Goal: Answer question/provide support: Share knowledge or assist other users

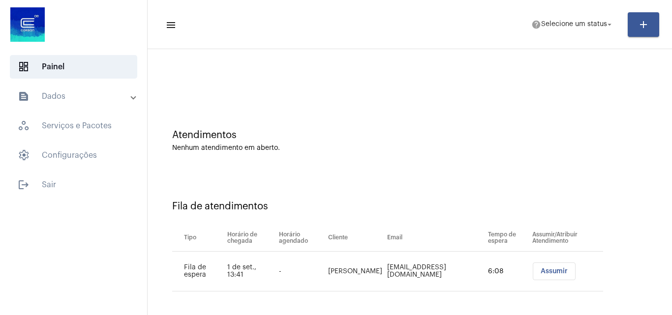
scroll to position [13, 0]
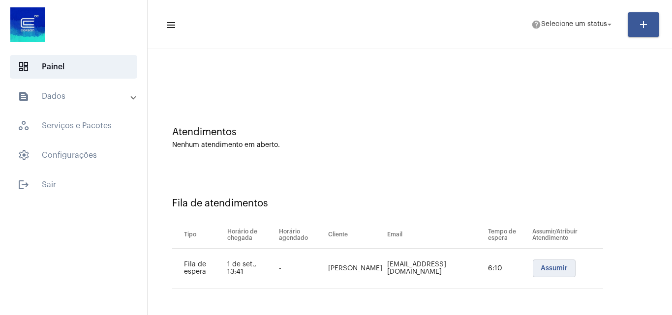
click at [553, 268] on span "Assumir" at bounding box center [554, 268] width 27 height 7
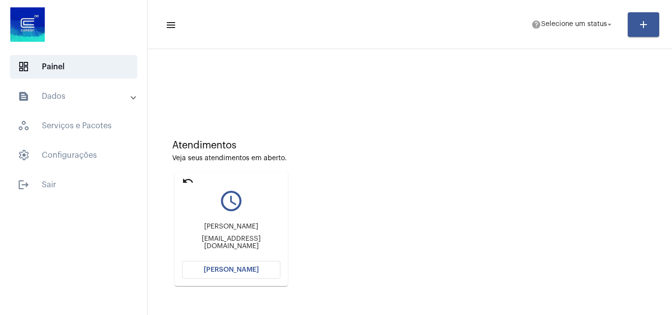
click at [232, 270] on span "[PERSON_NAME]" at bounding box center [231, 270] width 55 height 7
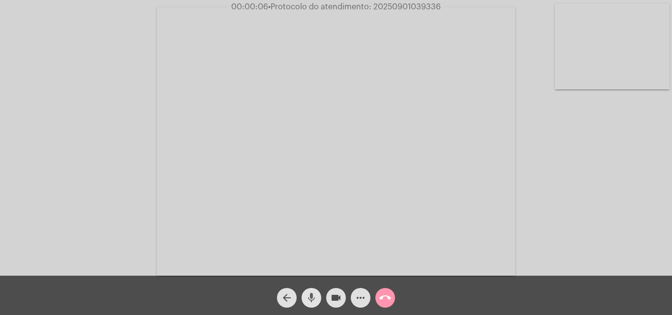
click at [316, 295] on mat-icon "mic" at bounding box center [312, 298] width 12 height 12
click at [304, 300] on button "mic_off" at bounding box center [312, 298] width 20 height 20
click at [314, 297] on mat-icon "mic" at bounding box center [312, 298] width 12 height 12
click at [315, 292] on span "mic_off" at bounding box center [312, 298] width 12 height 20
click at [311, 291] on span "mic" at bounding box center [312, 298] width 12 height 20
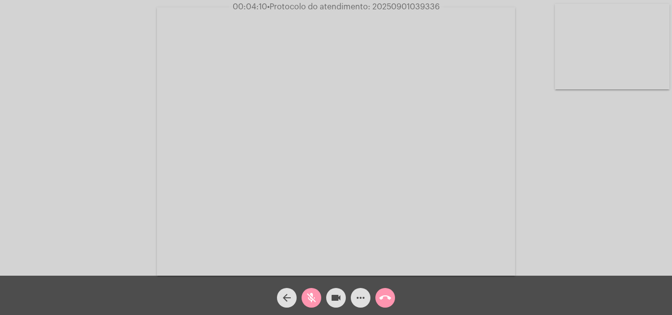
click at [307, 298] on mat-icon "mic_off" at bounding box center [312, 298] width 12 height 12
click at [361, 301] on mat-icon "more_horiz" at bounding box center [361, 298] width 12 height 12
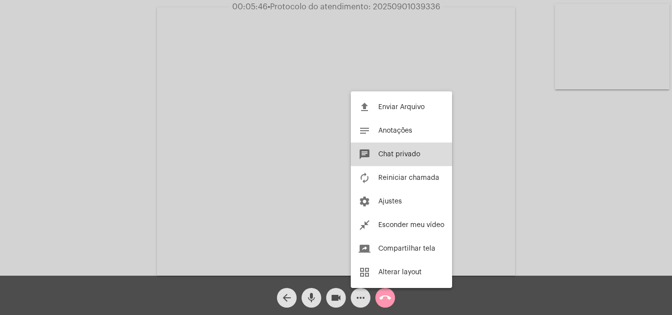
click at [392, 155] on span "Chat privado" at bounding box center [399, 154] width 42 height 7
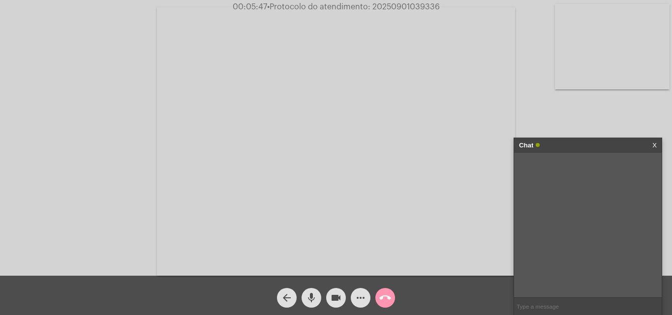
click at [539, 305] on input "text" at bounding box center [588, 306] width 148 height 17
click at [540, 303] on input "text" at bounding box center [588, 306] width 148 height 17
paste input "(51) 2500-7235 (51) 98960-6737"
type input "(51) 2500-7235 (51) 98960-6737"
click at [395, 6] on span "• Protocolo do atendimento: 20250901039336" at bounding box center [354, 7] width 173 height 8
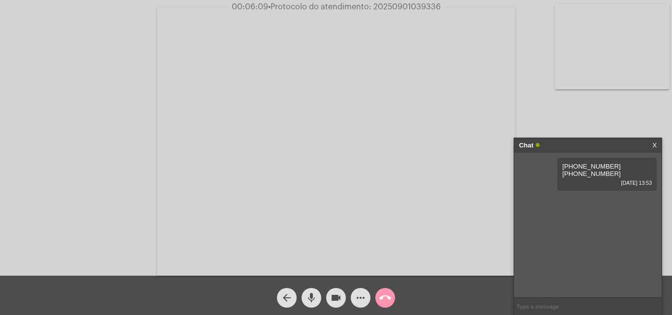
click at [395, 6] on span "• Protocolo do atendimento: 20250901039336" at bounding box center [354, 7] width 173 height 8
copy span "20250901039336"
click at [313, 296] on mat-icon "mic" at bounding box center [312, 298] width 12 height 12
click at [315, 292] on mat-icon "mic_off" at bounding box center [312, 298] width 12 height 12
click at [359, 291] on span "more_horiz" at bounding box center [361, 298] width 12 height 20
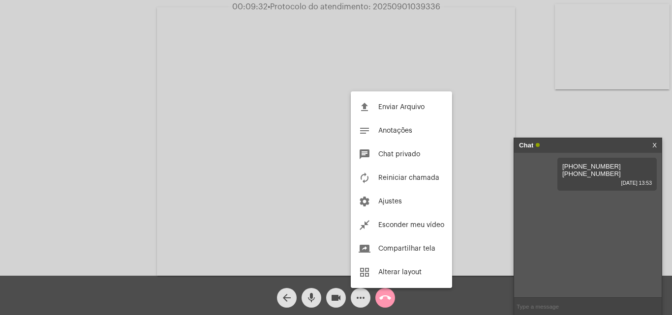
click at [187, 107] on div at bounding box center [336, 157] width 672 height 315
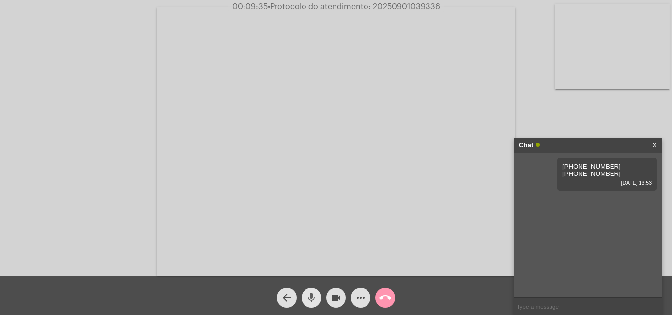
click at [310, 301] on mat-icon "mic" at bounding box center [312, 298] width 12 height 12
click at [315, 296] on mat-icon "mic_off" at bounding box center [312, 298] width 12 height 12
click at [363, 301] on mat-icon "more_horiz" at bounding box center [361, 298] width 12 height 12
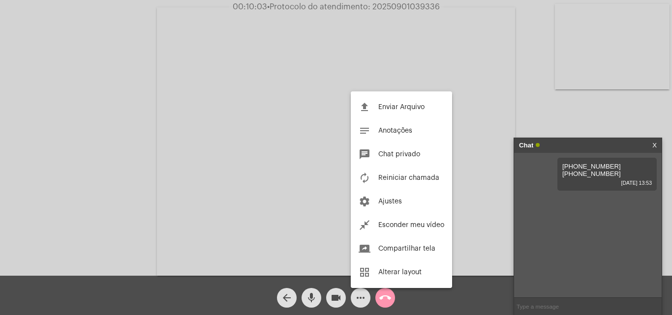
click at [143, 134] on div at bounding box center [336, 157] width 672 height 315
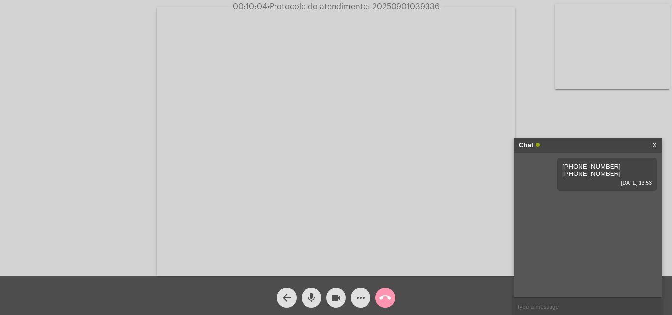
click at [315, 297] on mat-icon "mic" at bounding box center [312, 298] width 12 height 12
click at [315, 294] on mat-icon "mic_off" at bounding box center [312, 298] width 12 height 12
click at [355, 302] on mat-icon "more_horiz" at bounding box center [361, 298] width 12 height 12
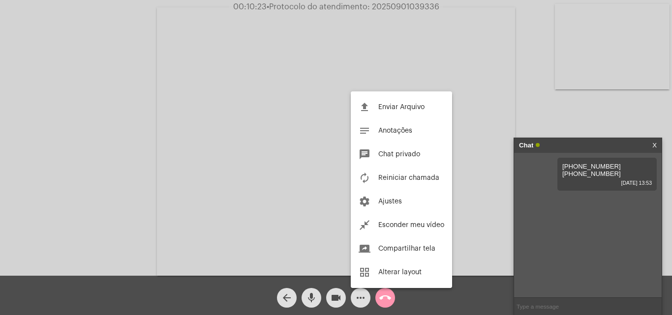
click at [312, 299] on div at bounding box center [336, 157] width 672 height 315
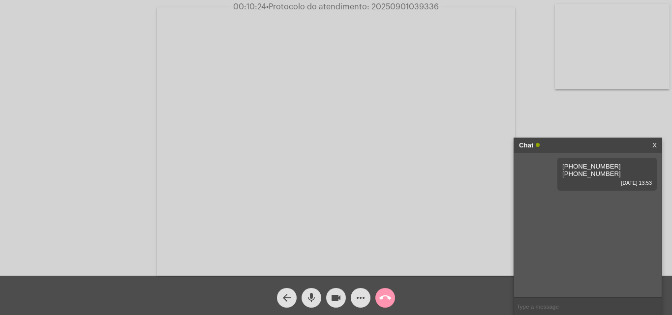
click at [312, 299] on mat-icon "mic" at bounding box center [312, 298] width 12 height 12
click at [310, 295] on mat-icon "mic_off" at bounding box center [312, 298] width 12 height 12
click at [356, 299] on mat-icon "more_horiz" at bounding box center [361, 298] width 12 height 12
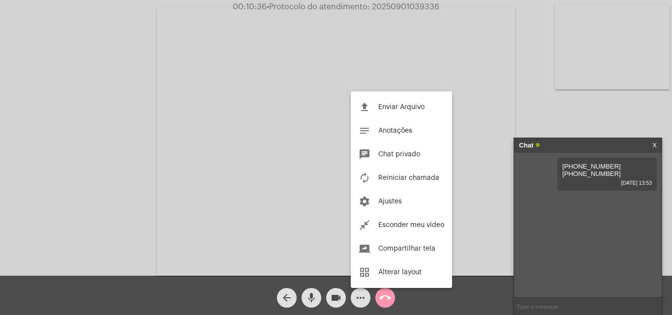
click at [288, 126] on div at bounding box center [336, 157] width 672 height 315
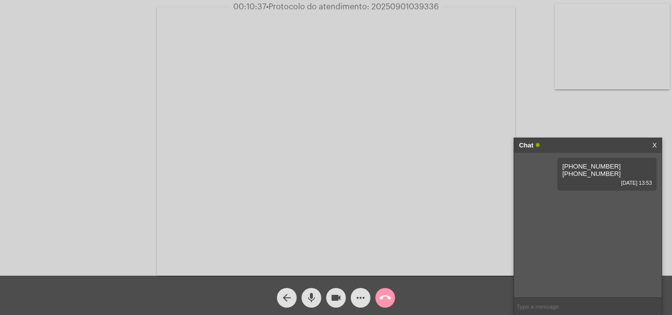
click at [359, 297] on mat-icon "more_horiz" at bounding box center [361, 298] width 12 height 12
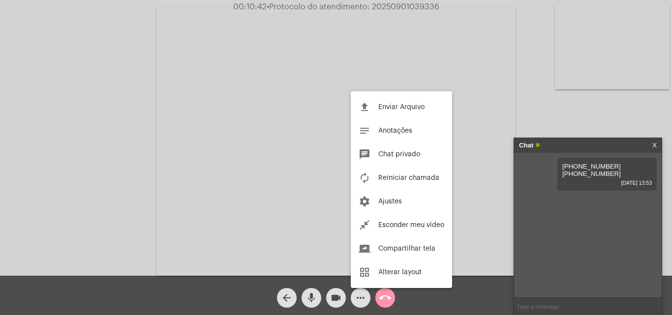
click at [139, 129] on div at bounding box center [336, 157] width 672 height 315
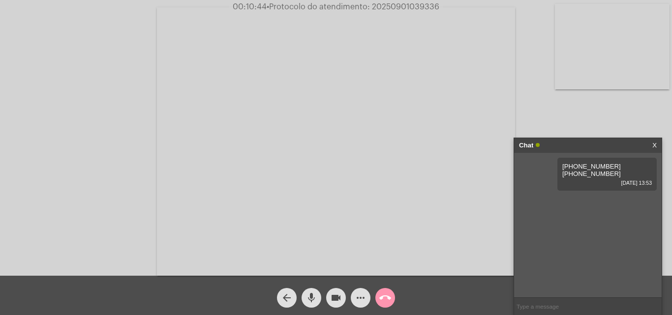
click at [314, 296] on mat-icon "mic" at bounding box center [312, 298] width 12 height 12
click at [312, 297] on mat-icon "mic_off" at bounding box center [312, 298] width 12 height 12
click at [308, 299] on mat-icon "mic" at bounding box center [312, 298] width 12 height 12
click at [360, 301] on mat-icon "more_horiz" at bounding box center [361, 298] width 12 height 12
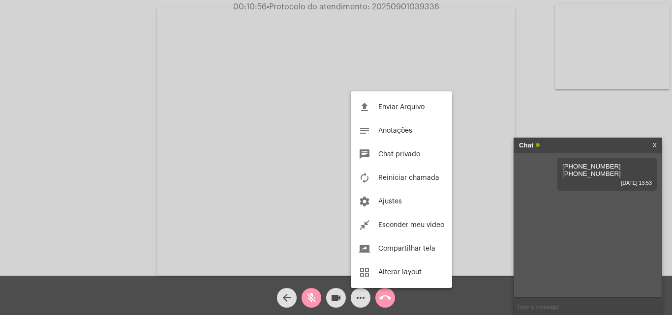
click at [315, 300] on div at bounding box center [336, 157] width 672 height 315
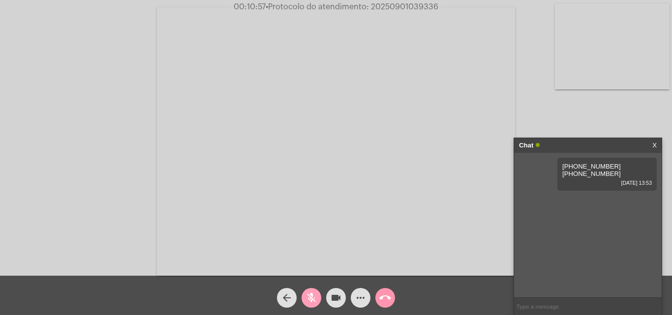
click at [311, 299] on mat-icon "mic_off" at bounding box center [312, 298] width 12 height 12
click at [362, 297] on mat-icon "more_horiz" at bounding box center [361, 298] width 12 height 12
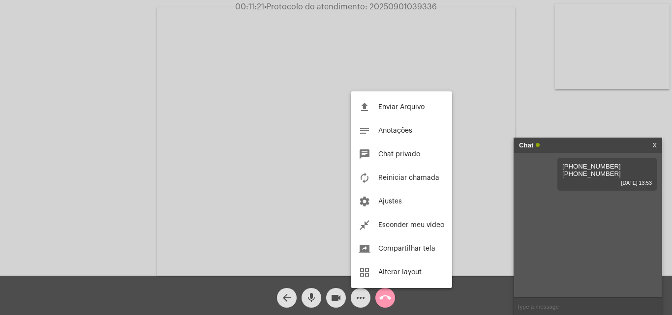
click at [267, 144] on div at bounding box center [336, 157] width 672 height 315
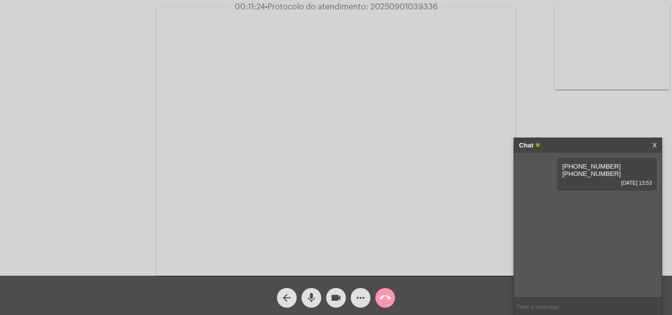
click at [365, 298] on mat-icon "more_horiz" at bounding box center [361, 298] width 12 height 12
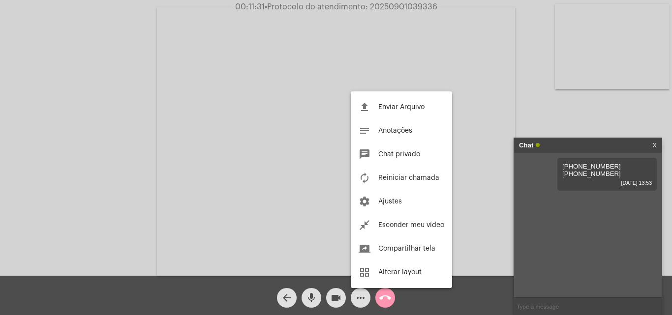
click at [314, 294] on div at bounding box center [336, 157] width 672 height 315
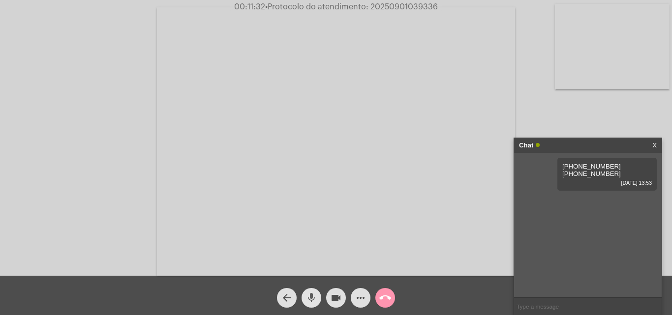
click at [314, 297] on mat-icon "mic" at bounding box center [312, 298] width 12 height 12
click at [315, 291] on span "mic_off" at bounding box center [312, 298] width 12 height 20
click at [306, 292] on mat-icon "mic" at bounding box center [312, 298] width 12 height 12
click at [308, 296] on mat-icon "mic_off" at bounding box center [312, 298] width 12 height 12
drag, startPoint x: 609, startPoint y: 169, endPoint x: 639, endPoint y: 144, distance: 39.5
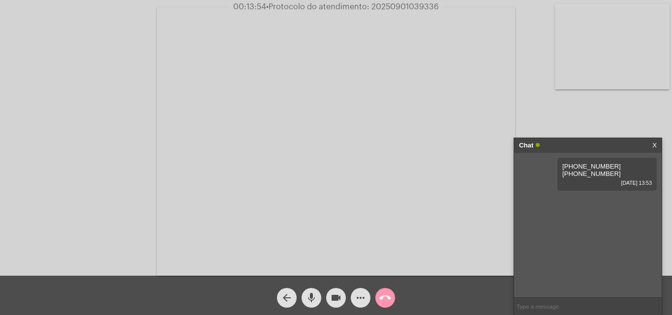
click at [643, 172] on div "(51) 2500-7235 (51) 98960-6737 01/09/2025 13:53" at bounding box center [607, 174] width 99 height 33
click at [540, 104] on div "Acessando Câmera e Microfone..." at bounding box center [336, 140] width 670 height 276
click at [655, 142] on link "X" at bounding box center [655, 145] width 4 height 15
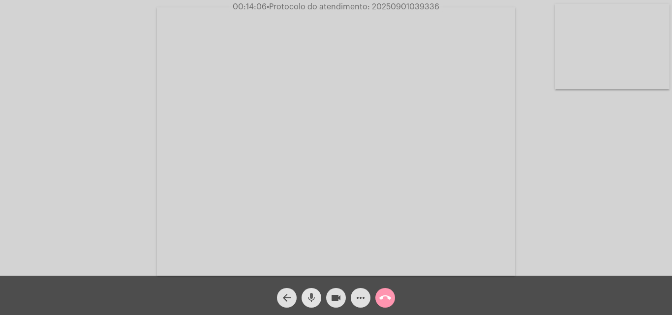
click at [313, 301] on mat-icon "mic" at bounding box center [312, 298] width 12 height 12
click at [310, 296] on mat-icon "mic_off" at bounding box center [312, 298] width 12 height 12
click at [358, 299] on mat-icon "more_horiz" at bounding box center [361, 298] width 12 height 12
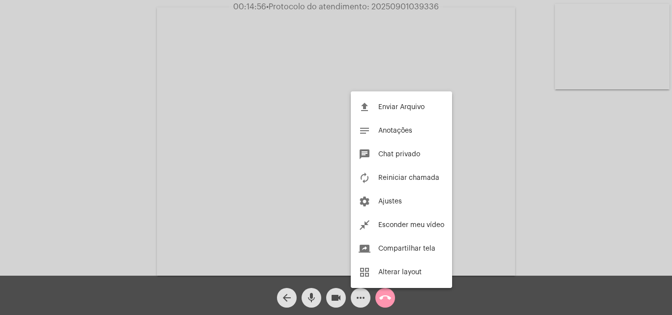
click at [314, 298] on div at bounding box center [336, 157] width 672 height 315
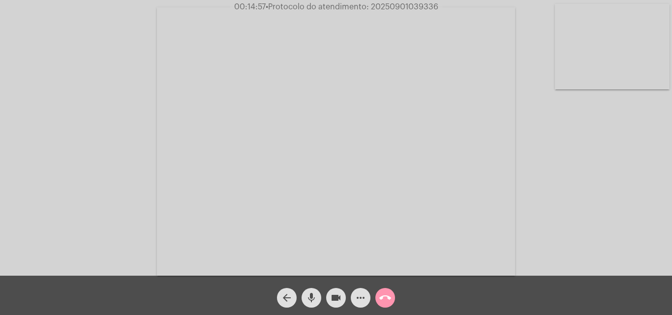
click at [314, 298] on mat-icon "mic" at bounding box center [312, 298] width 12 height 12
click at [307, 297] on mat-icon "mic_off" at bounding box center [312, 298] width 12 height 12
click at [397, 6] on span "• Protocolo do atendimento: 20250901039336" at bounding box center [353, 7] width 173 height 8
copy span "20250901039336"
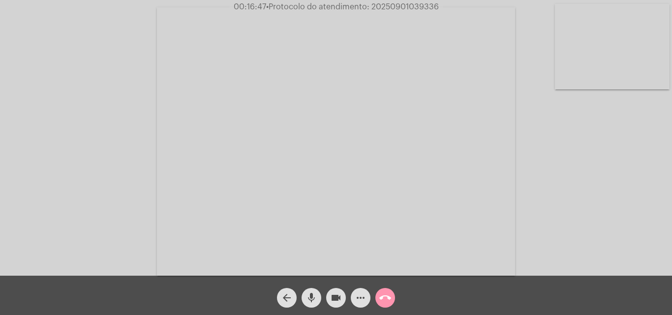
copy span "20250901039336"
click at [386, 297] on mat-icon "call_end" at bounding box center [385, 298] width 12 height 12
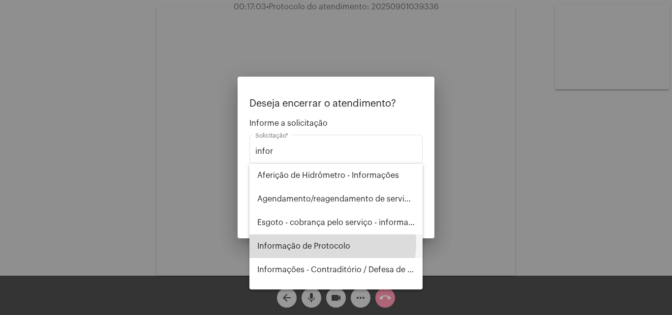
click at [319, 244] on span "Informação de Protocolo" at bounding box center [335, 247] width 157 height 24
type input "Informação de Protocolo"
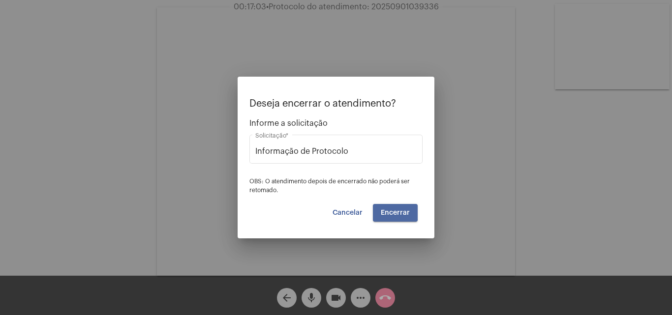
click at [388, 211] on span "Encerrar" at bounding box center [395, 213] width 29 height 7
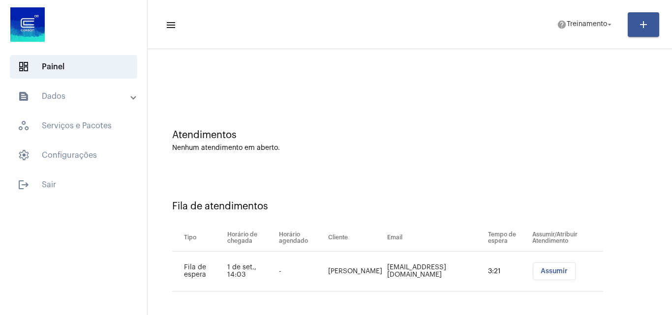
scroll to position [13, 0]
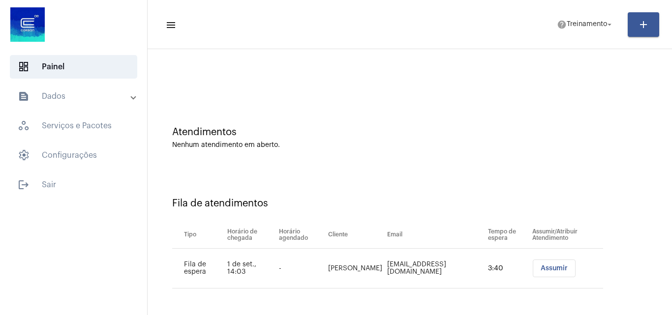
click at [555, 271] on span "Assumir" at bounding box center [554, 268] width 27 height 7
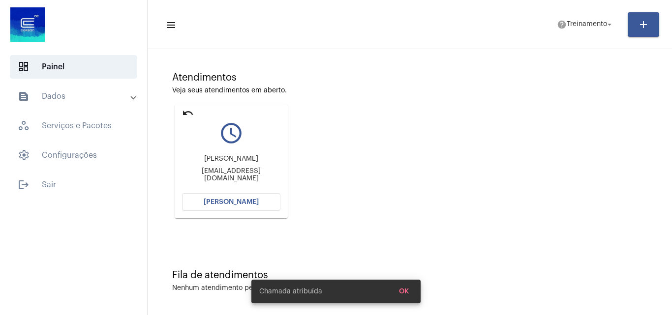
scroll to position [69, 0]
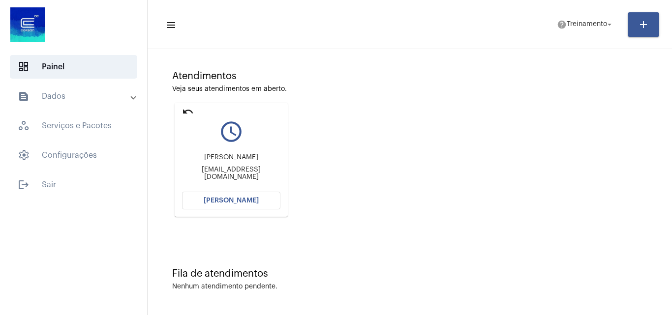
click at [243, 202] on span "[PERSON_NAME]" at bounding box center [231, 200] width 55 height 7
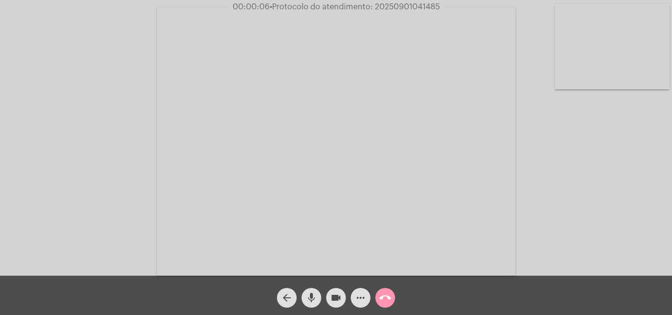
click at [314, 297] on mat-icon "mic" at bounding box center [312, 298] width 12 height 12
click at [314, 298] on mat-icon "mic_off" at bounding box center [312, 298] width 12 height 12
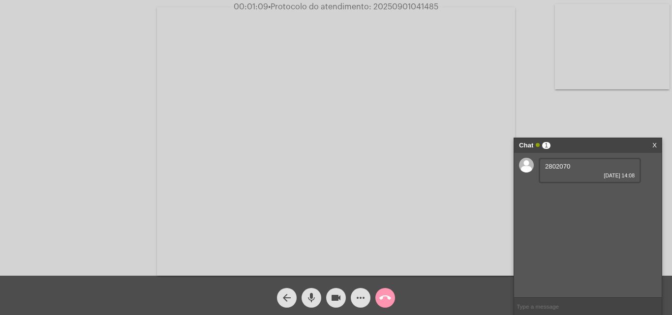
click at [556, 167] on span "2802070" at bounding box center [557, 166] width 25 height 7
click at [361, 306] on span "more_horiz" at bounding box center [361, 298] width 12 height 20
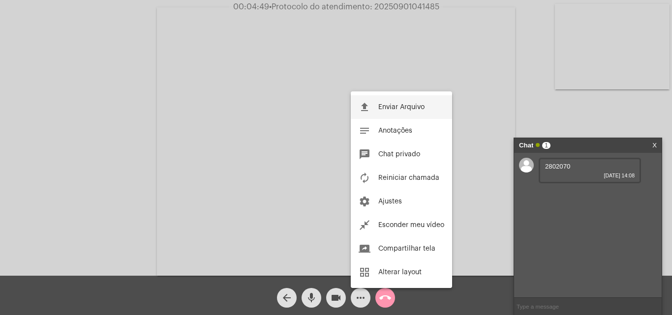
click at [389, 103] on button "file_upload Enviar Arquivo" at bounding box center [401, 107] width 101 height 24
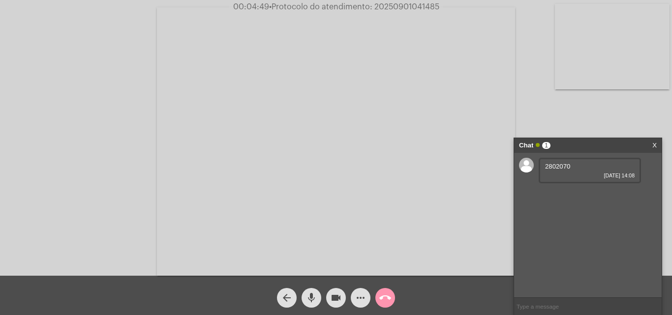
click at [313, 294] on mat-icon "mic" at bounding box center [312, 298] width 12 height 12
click at [314, 299] on mat-icon "mic_off" at bounding box center [312, 298] width 12 height 12
click at [359, 296] on mat-icon "more_horiz" at bounding box center [361, 298] width 12 height 12
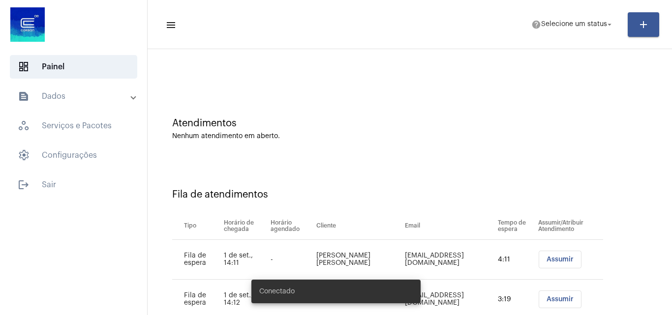
scroll to position [53, 0]
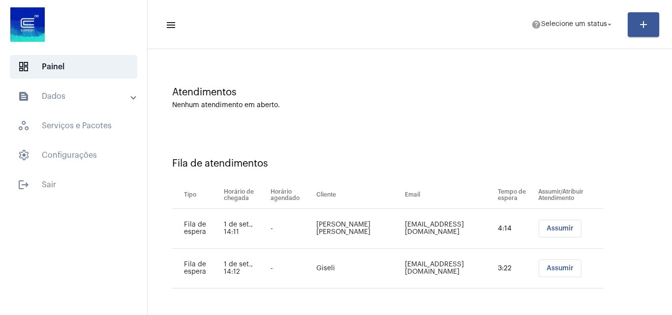
click at [547, 232] on span "Assumir" at bounding box center [560, 228] width 27 height 7
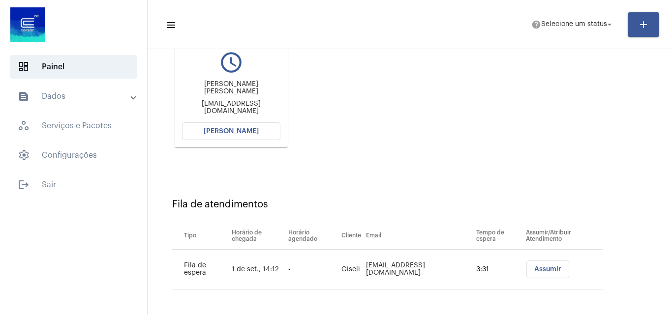
scroll to position [140, 0]
click at [579, 23] on span "Selecione um status" at bounding box center [574, 24] width 66 height 7
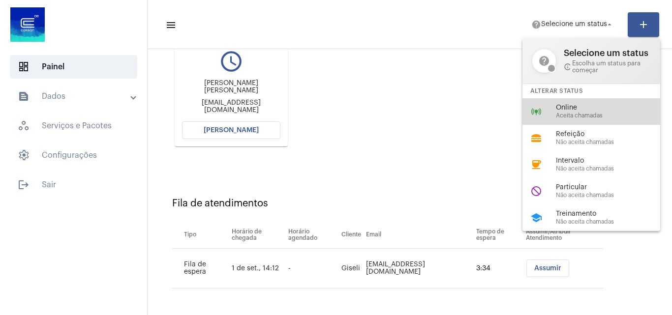
click at [567, 113] on span "Aceita chamadas" at bounding box center [612, 116] width 112 height 6
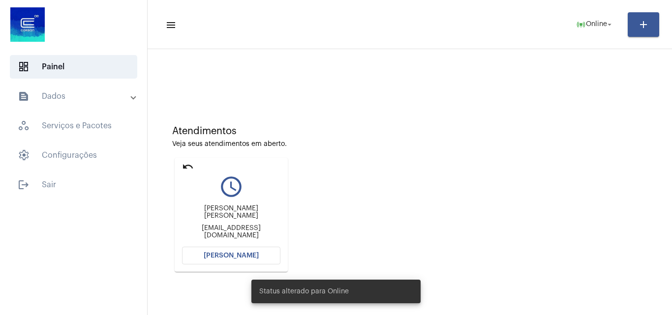
scroll to position [0, 0]
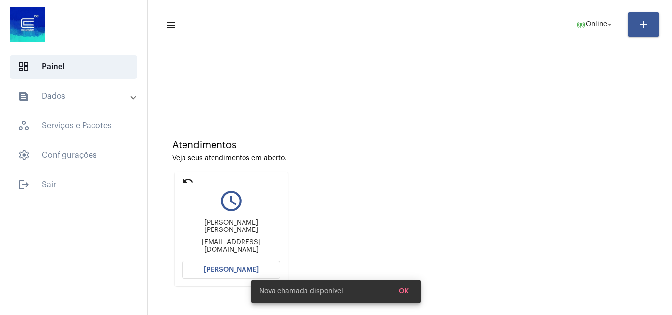
click at [217, 270] on span "[PERSON_NAME]" at bounding box center [231, 270] width 55 height 7
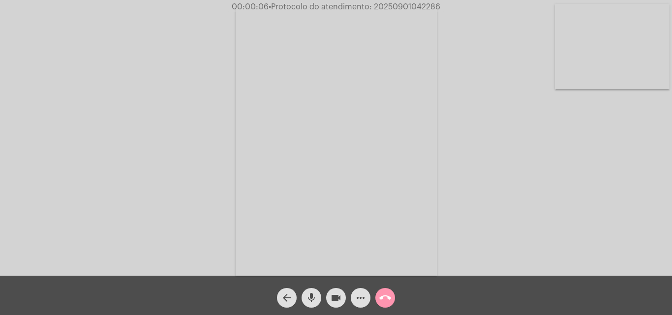
click at [308, 293] on mat-icon "mic" at bounding box center [312, 298] width 12 height 12
click at [314, 295] on mat-icon "mic_off" at bounding box center [312, 298] width 12 height 12
click at [314, 292] on mat-icon "mic" at bounding box center [312, 298] width 12 height 12
click at [314, 297] on mat-icon "mic_off" at bounding box center [312, 298] width 12 height 12
click at [315, 294] on mat-icon "mic" at bounding box center [312, 298] width 12 height 12
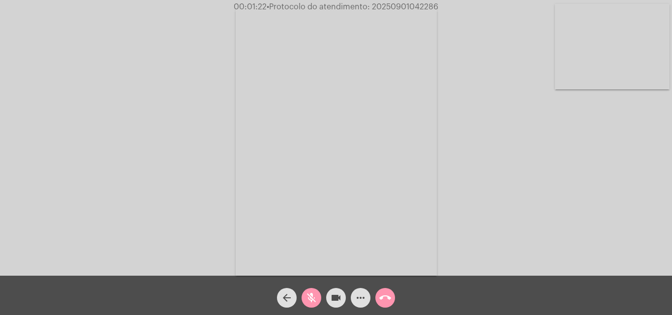
click at [313, 294] on mat-icon "mic_off" at bounding box center [312, 298] width 12 height 12
click at [314, 296] on mat-icon "mic" at bounding box center [312, 298] width 12 height 12
click at [311, 290] on span "mic_off" at bounding box center [312, 298] width 12 height 20
click at [359, 299] on mat-icon "more_horiz" at bounding box center [361, 298] width 12 height 12
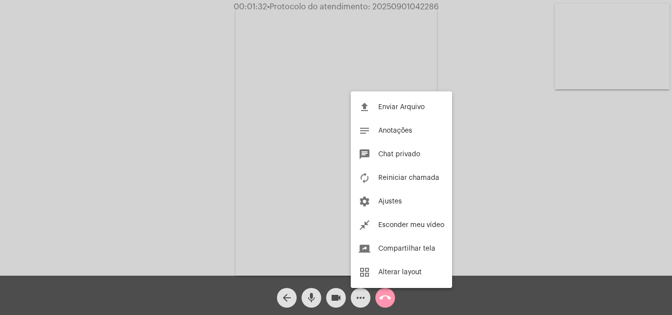
click at [159, 90] on div at bounding box center [336, 157] width 672 height 315
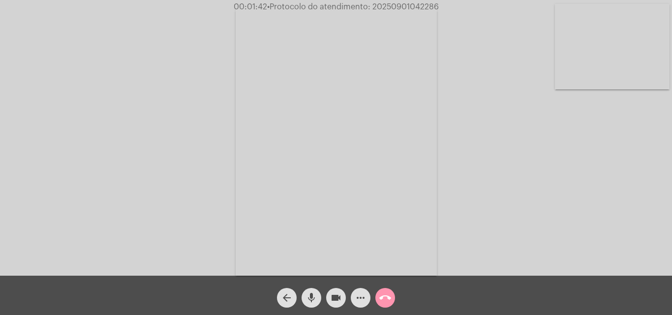
click at [315, 296] on mat-icon "mic" at bounding box center [312, 298] width 12 height 12
click at [313, 293] on mat-icon "mic_off" at bounding box center [312, 298] width 12 height 12
click at [359, 299] on mat-icon "more_horiz" at bounding box center [361, 298] width 12 height 12
click at [312, 292] on mat-icon "mic" at bounding box center [312, 298] width 12 height 12
click at [312, 299] on mat-icon "mic_off" at bounding box center [312, 298] width 12 height 12
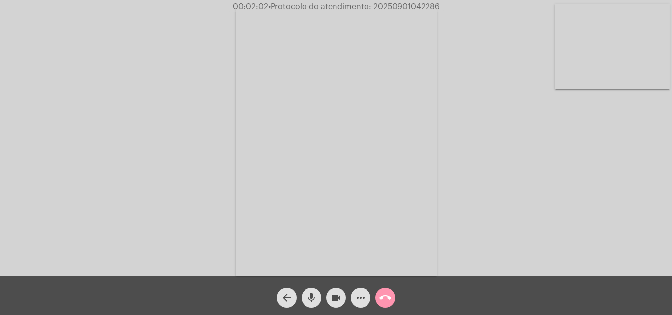
click at [315, 292] on mat-icon "mic" at bounding box center [312, 298] width 12 height 12
drag, startPoint x: 457, startPoint y: 88, endPoint x: 452, endPoint y: 103, distance: 15.6
click at [457, 88] on div "Acessando Câmera e Microfone..." at bounding box center [336, 140] width 670 height 276
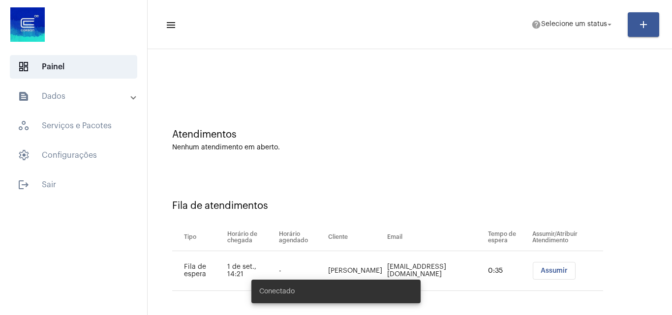
scroll to position [13, 0]
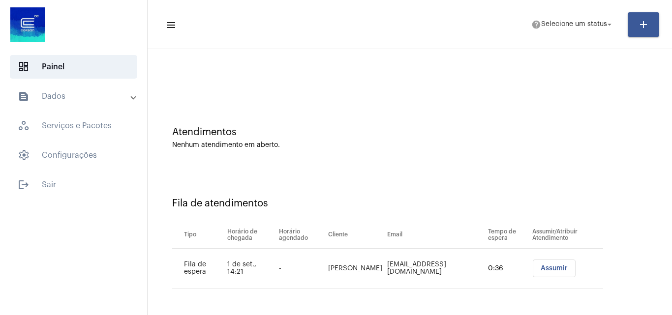
click at [548, 270] on span "Assumir" at bounding box center [554, 268] width 27 height 7
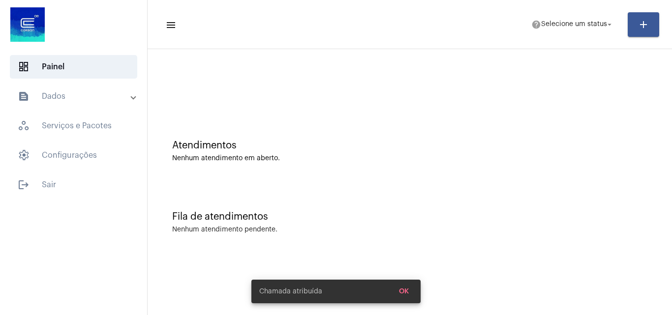
scroll to position [0, 0]
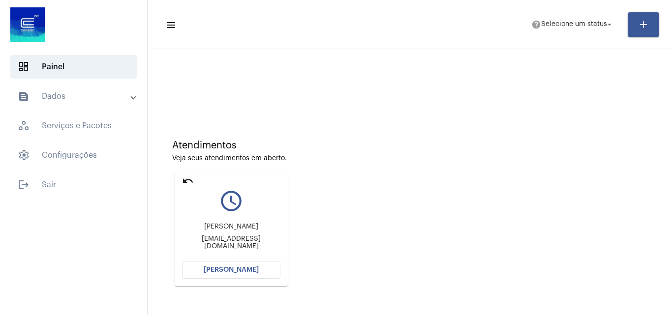
click at [243, 276] on button "[PERSON_NAME]" at bounding box center [231, 270] width 98 height 18
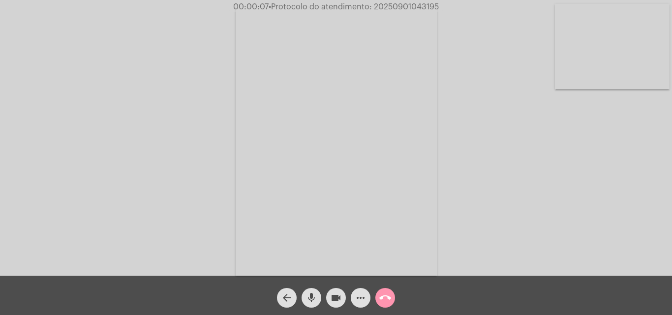
click at [315, 292] on mat-icon "mic" at bounding box center [312, 298] width 12 height 12
click at [315, 295] on mat-icon "mic_off" at bounding box center [312, 298] width 12 height 12
click at [314, 295] on mat-icon "mic" at bounding box center [312, 298] width 12 height 12
click at [313, 295] on mat-icon "mic_off" at bounding box center [312, 298] width 12 height 12
click at [305, 294] on button "mic" at bounding box center [312, 298] width 20 height 20
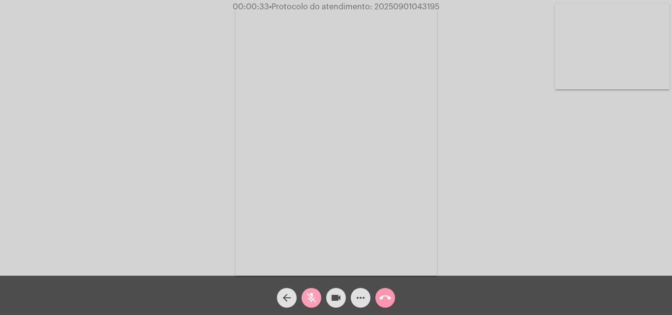
click at [313, 296] on mat-icon "mic_off" at bounding box center [312, 298] width 12 height 12
click at [358, 302] on mat-icon "more_horiz" at bounding box center [361, 298] width 12 height 12
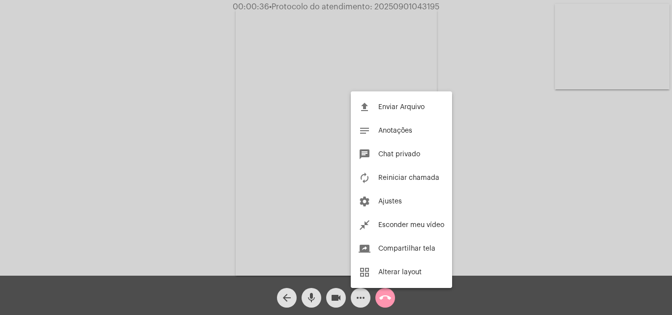
click at [200, 103] on div at bounding box center [336, 157] width 672 height 315
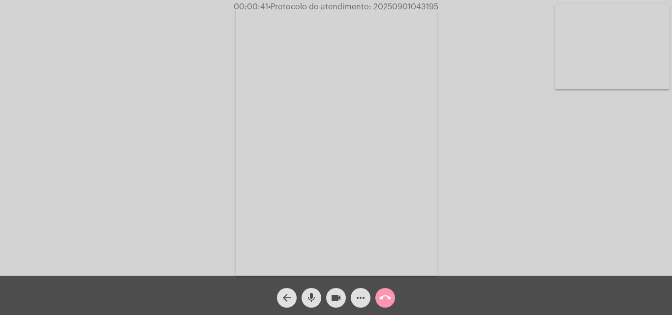
click at [361, 299] on mat-icon "more_horiz" at bounding box center [361, 298] width 12 height 12
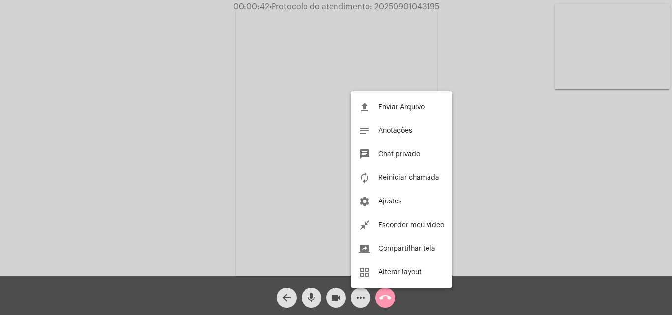
click at [318, 241] on div at bounding box center [336, 157] width 672 height 315
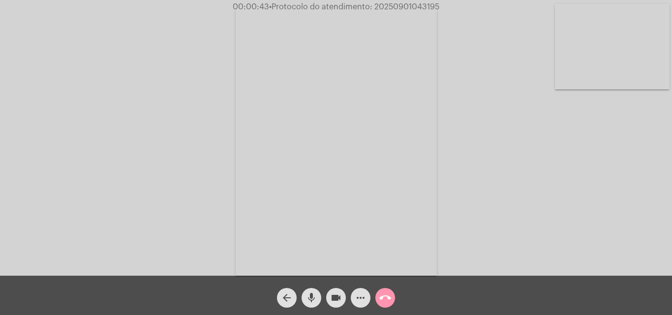
drag, startPoint x: 305, startPoint y: 299, endPoint x: 293, endPoint y: 232, distance: 68.0
click at [307, 298] on button "mic" at bounding box center [312, 298] width 20 height 20
click at [315, 294] on mat-icon "mic_off" at bounding box center [312, 298] width 12 height 12
click at [310, 292] on span "mic" at bounding box center [312, 298] width 12 height 20
click at [309, 299] on mat-icon "mic_off" at bounding box center [312, 298] width 12 height 12
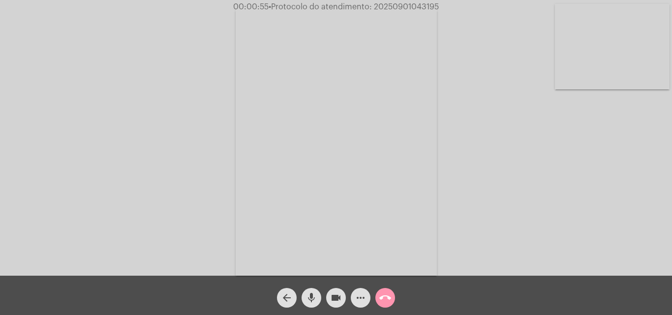
click at [311, 298] on mat-icon "mic" at bounding box center [312, 298] width 12 height 12
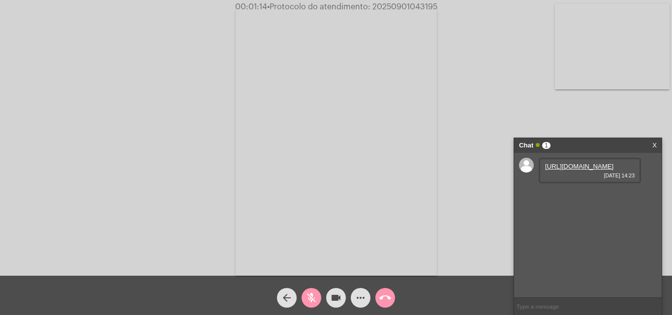
click at [315, 298] on mat-icon "mic_off" at bounding box center [312, 298] width 12 height 12
click at [562, 170] on link "https://neft-transfer-bucket.s3.amazonaws.com/temp-f94def17-ed0c-c538-70c9-b855…" at bounding box center [579, 166] width 68 height 7
click at [594, 115] on div "Acessando Câmera e Microfone..." at bounding box center [336, 140] width 670 height 276
click at [572, 198] on link "https://neft-transfer-bucket.s3.amazonaws.com/temp-f16b7abb-fc51-7e0c-238b-f6cc…" at bounding box center [579, 194] width 68 height 7
click at [606, 119] on div "Acessando Câmera e Microfone..." at bounding box center [336, 140] width 670 height 276
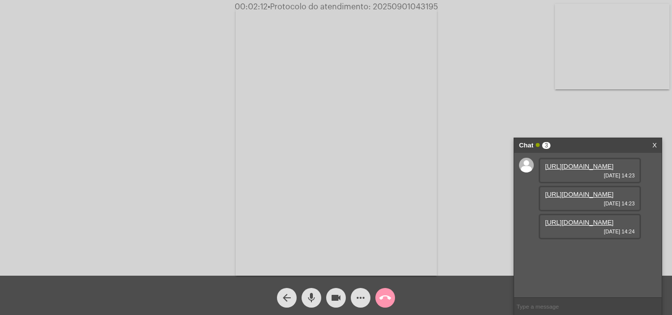
scroll to position [8, 0]
drag, startPoint x: 315, startPoint y: 297, endPoint x: 323, endPoint y: 283, distance: 15.6
click at [315, 297] on mat-icon "mic" at bounding box center [312, 298] width 12 height 12
click at [569, 226] on link "https://neft-transfer-bucket.s3.amazonaws.com/temp-820a60ce-c623-53ea-0cbf-65bd…" at bounding box center [579, 222] width 68 height 7
click at [566, 104] on div "Acessando Câmera e Microfone..." at bounding box center [336, 140] width 670 height 276
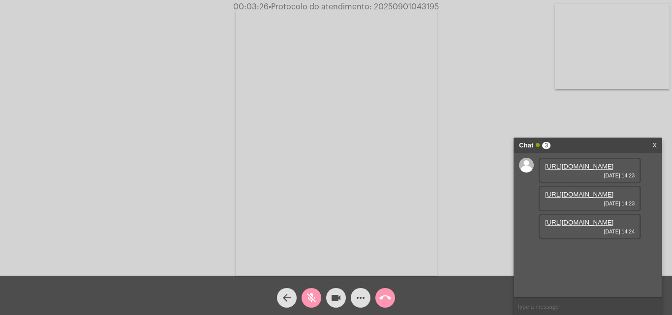
click at [33, 38] on div "Acessando Câmera e Microfone..." at bounding box center [336, 140] width 670 height 276
drag, startPoint x: 309, startPoint y: 295, endPoint x: 319, endPoint y: 278, distance: 19.9
click at [309, 295] on mat-icon "mic_off" at bounding box center [312, 298] width 12 height 12
click at [315, 295] on mat-icon "mic" at bounding box center [312, 298] width 12 height 12
click at [307, 299] on mat-icon "mic_off" at bounding box center [312, 298] width 12 height 12
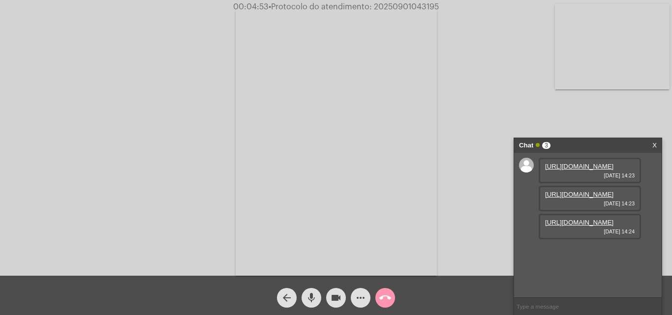
click at [314, 296] on mat-icon "mic" at bounding box center [312, 298] width 12 height 12
click at [309, 296] on mat-icon "mic_off" at bounding box center [312, 298] width 12 height 12
click at [311, 296] on mat-icon "mic" at bounding box center [312, 298] width 12 height 12
click at [310, 301] on mat-icon "mic_off" at bounding box center [312, 298] width 12 height 12
click at [363, 299] on mat-icon "more_horiz" at bounding box center [361, 298] width 12 height 12
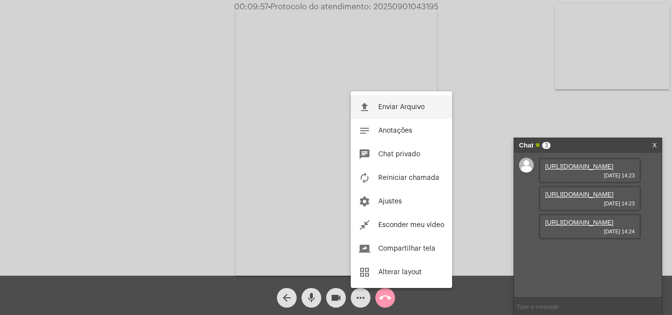
click at [381, 108] on span "Enviar Arquivo" at bounding box center [401, 107] width 46 height 7
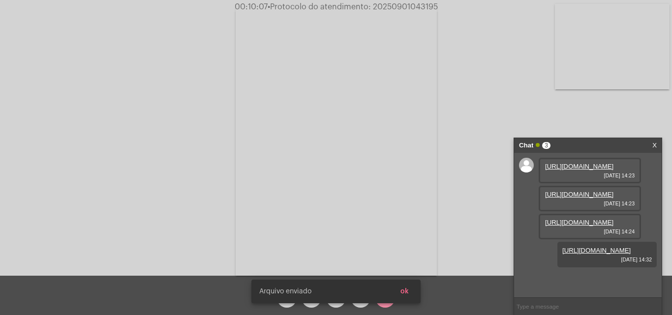
scroll to position [59, 0]
click at [412, 294] on button "ok" at bounding box center [405, 292] width 24 height 18
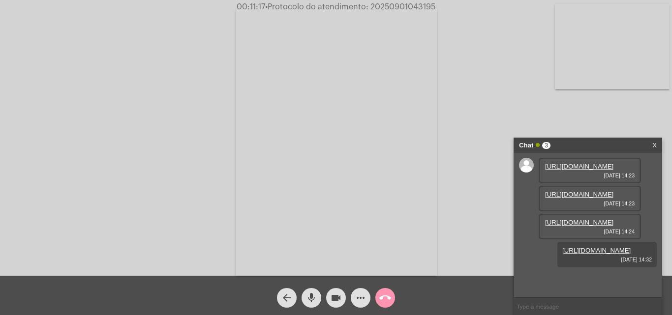
click at [531, 305] on input "text" at bounding box center [588, 306] width 148 height 17
paste input "1 Dia, 9 Horas e 27 Minutos até o vencimento!"
type input "1 Dia, 9 Horas e 27 Minutos até o vencimento!"
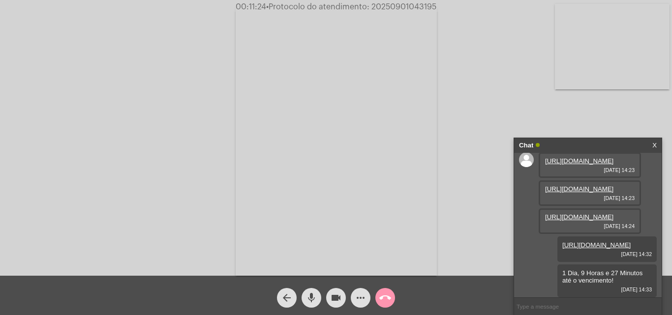
scroll to position [94, 0]
click at [393, 5] on span "• Protocolo do atendimento: 20250901043195" at bounding box center [351, 7] width 170 height 8
copy span "20250901043195"
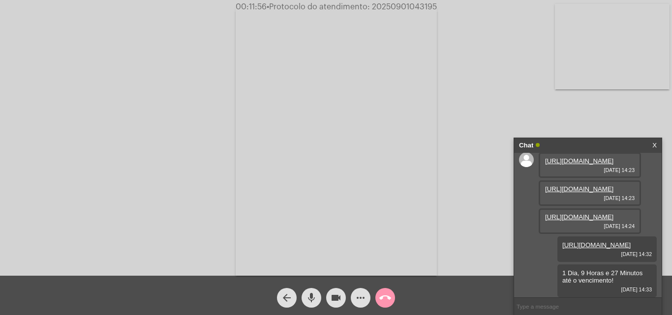
click at [310, 300] on mat-icon "mic" at bounding box center [312, 298] width 12 height 12
click at [314, 294] on mat-icon "mic_off" at bounding box center [312, 298] width 12 height 12
click at [380, 295] on mat-icon "call_end" at bounding box center [385, 298] width 12 height 12
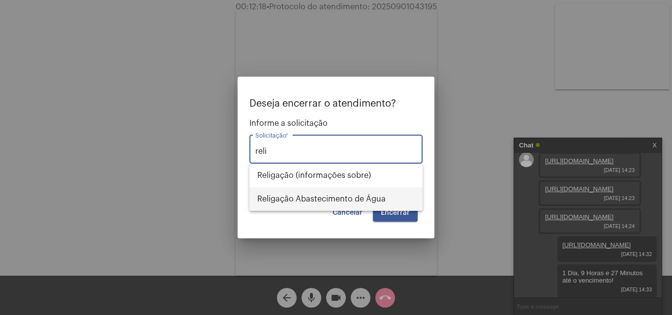
click at [325, 197] on span "Religação Abastecimento de Água" at bounding box center [335, 200] width 157 height 24
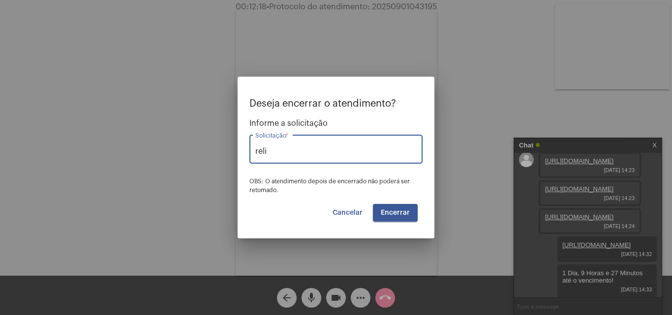
type input "Religação Abastecimento de Água"
click at [403, 215] on span "Encerrar" at bounding box center [395, 213] width 29 height 7
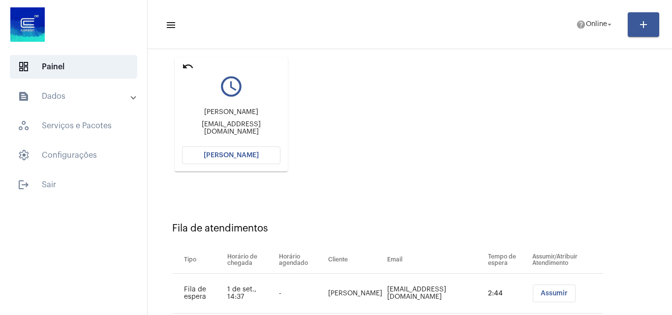
scroll to position [91, 0]
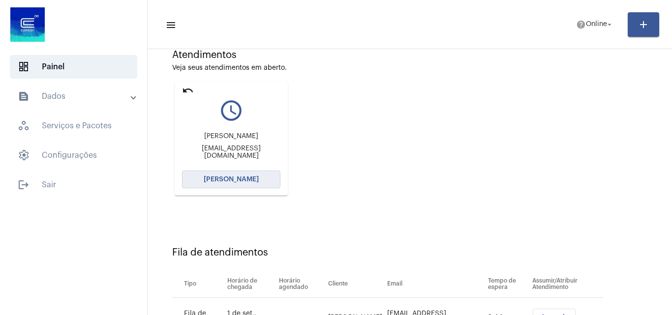
click at [232, 181] on span "Abrir Chamada" at bounding box center [231, 179] width 55 height 7
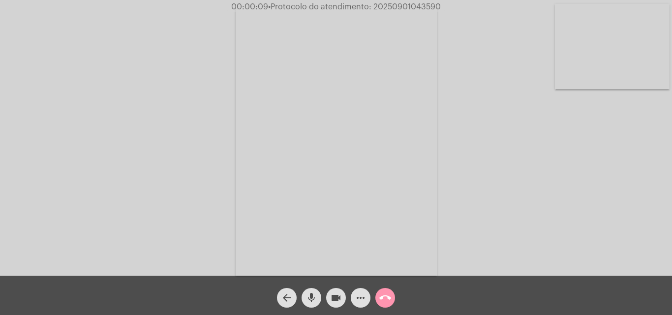
click at [312, 299] on mat-icon "mic" at bounding box center [312, 298] width 12 height 12
click at [309, 296] on mat-icon "mic_off" at bounding box center [312, 298] width 12 height 12
click at [359, 300] on mat-icon "more_horiz" at bounding box center [361, 298] width 12 height 12
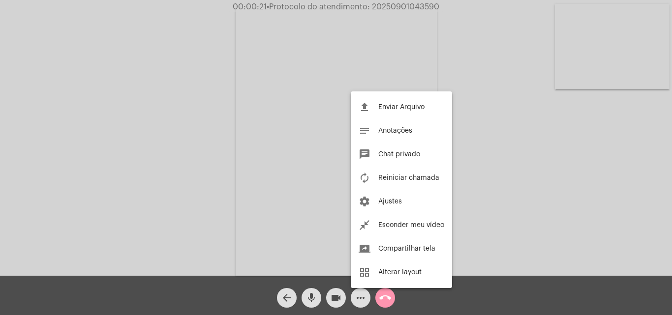
click at [211, 97] on div at bounding box center [336, 157] width 672 height 315
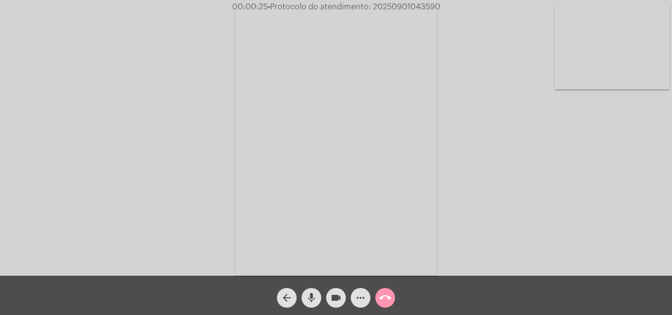
click at [311, 291] on span "mic" at bounding box center [312, 298] width 12 height 20
click at [307, 295] on mat-icon "mic_off" at bounding box center [312, 298] width 12 height 12
click at [352, 297] on button "more_horiz" at bounding box center [361, 298] width 20 height 20
click at [306, 299] on mat-icon "mic" at bounding box center [312, 298] width 12 height 12
click at [308, 298] on mat-icon "mic_off" at bounding box center [312, 298] width 12 height 12
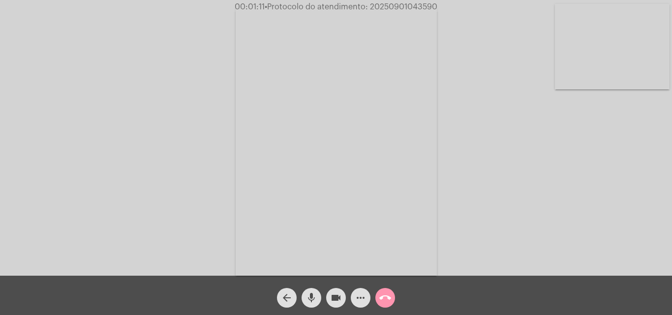
click at [313, 298] on mat-icon "mic" at bounding box center [312, 298] width 12 height 12
click at [309, 297] on mat-icon "mic_off" at bounding box center [312, 298] width 12 height 12
click at [317, 298] on mat-icon "mic" at bounding box center [312, 298] width 12 height 12
click at [315, 292] on mat-icon "mic_off" at bounding box center [312, 298] width 12 height 12
click at [309, 298] on mat-icon "mic" at bounding box center [312, 298] width 12 height 12
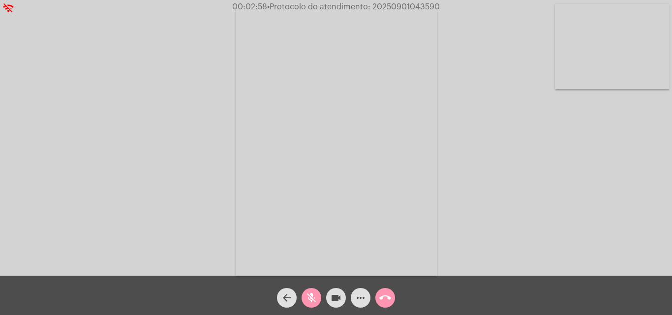
click at [316, 299] on mat-icon "mic_off" at bounding box center [312, 298] width 12 height 12
click at [315, 294] on mat-icon "mic" at bounding box center [312, 298] width 12 height 12
click at [312, 295] on mat-icon "mic_off" at bounding box center [312, 298] width 12 height 12
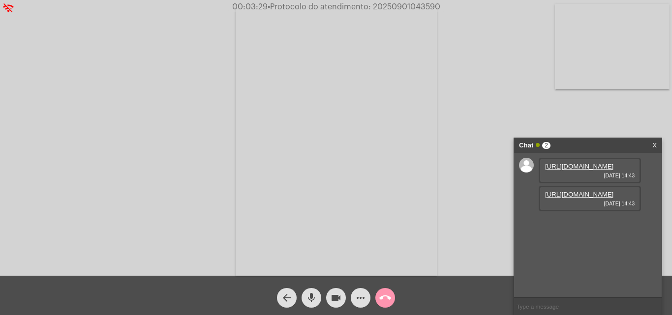
click at [315, 297] on mat-icon "mic" at bounding box center [312, 298] width 12 height 12
click at [578, 170] on link "https://neft-transfer-bucket.s3.amazonaws.com/temp-20e5e438-de64-deac-e4c3-bde7…" at bounding box center [579, 166] width 68 height 7
click at [313, 304] on mat-icon "mic_off" at bounding box center [312, 298] width 12 height 12
click at [587, 198] on link "https://neft-transfer-bucket.s3.amazonaws.com/temp-c3047deb-6ac4-da45-f5cf-320f…" at bounding box center [579, 194] width 68 height 7
click at [566, 106] on div "Acessando Câmera e Microfone..." at bounding box center [336, 140] width 670 height 276
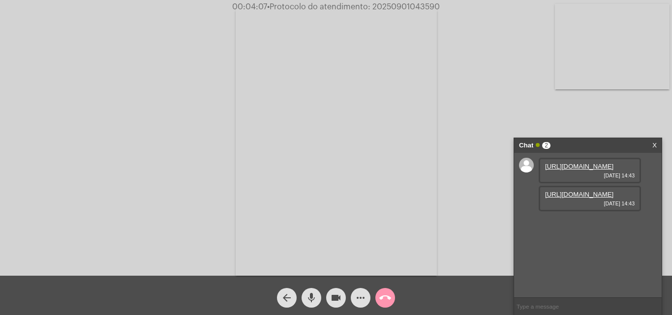
click at [633, 103] on div "Acessando Câmera e Microfone..." at bounding box center [336, 140] width 670 height 276
click at [634, 114] on div "Acessando Câmera e Microfone..." at bounding box center [336, 140] width 670 height 276
drag, startPoint x: 336, startPoint y: 11, endPoint x: 371, endPoint y: 82, distance: 78.8
click at [336, 11] on span "00:04:54 • Protocolo do atendimento: 20250901043590" at bounding box center [336, 7] width 216 height 10
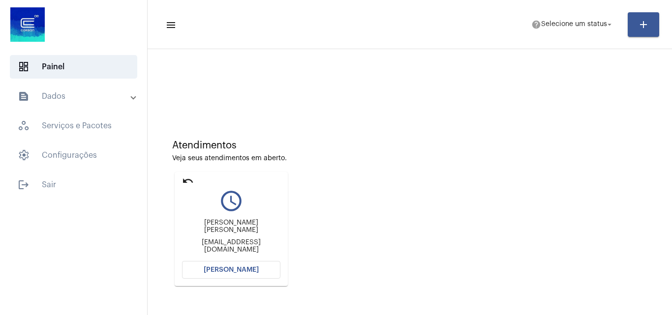
scroll to position [69, 0]
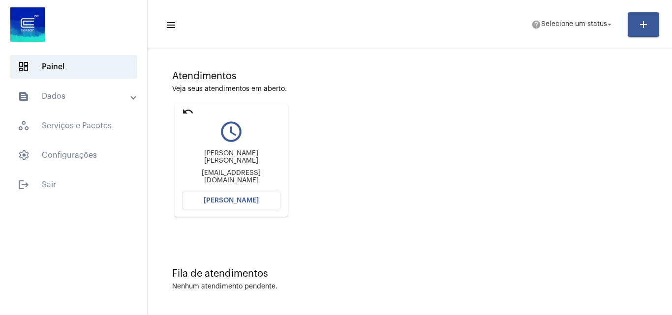
click at [181, 111] on mat-card "undo query_builder [PERSON_NAME] [PERSON_NAME] [EMAIL_ADDRESS][DOMAIN_NAME] [PE…" at bounding box center [231, 160] width 113 height 114
click at [187, 112] on mat-icon "undo" at bounding box center [188, 112] width 12 height 12
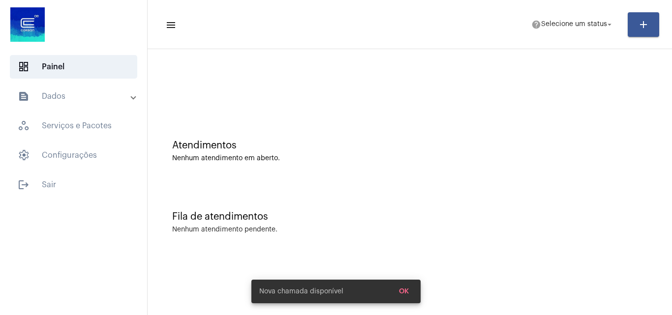
scroll to position [0, 0]
click at [566, 25] on span "Selecione um status" at bounding box center [574, 24] width 66 height 7
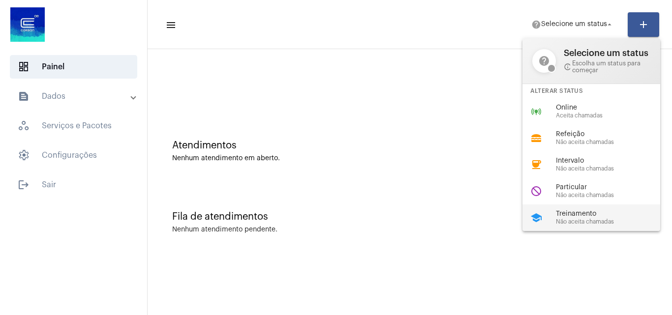
click at [563, 212] on span "Treinamento" at bounding box center [612, 214] width 112 height 7
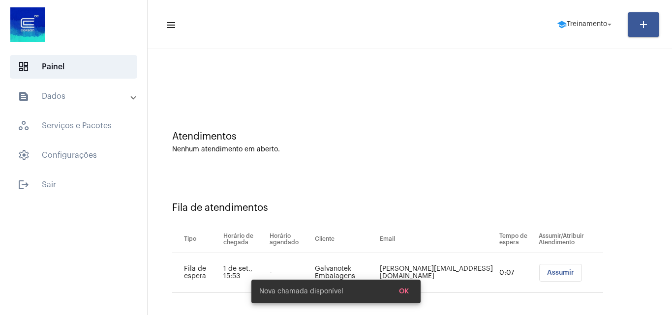
scroll to position [13, 0]
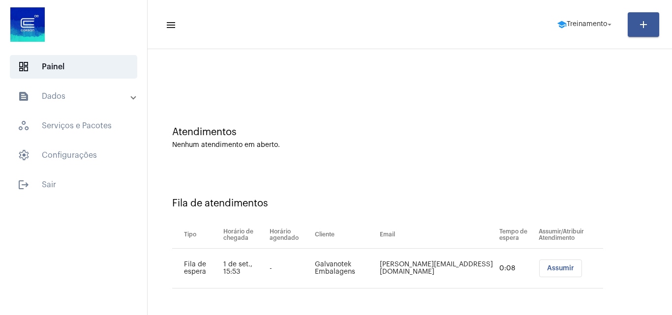
click at [548, 269] on span "Assumir" at bounding box center [560, 268] width 27 height 7
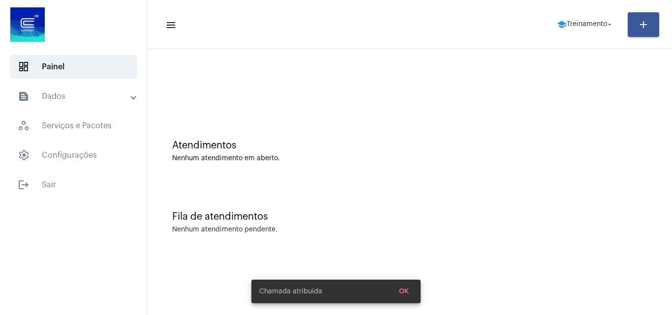
scroll to position [0, 0]
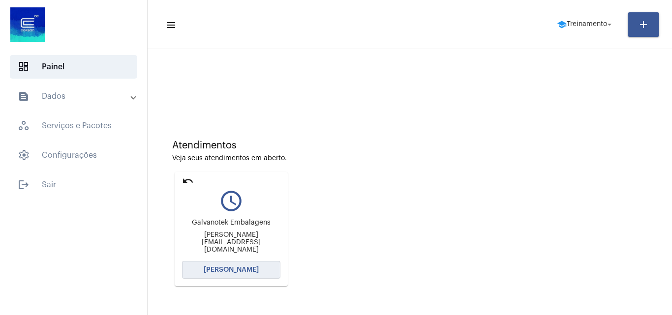
click at [235, 263] on button "[PERSON_NAME]" at bounding box center [231, 270] width 98 height 18
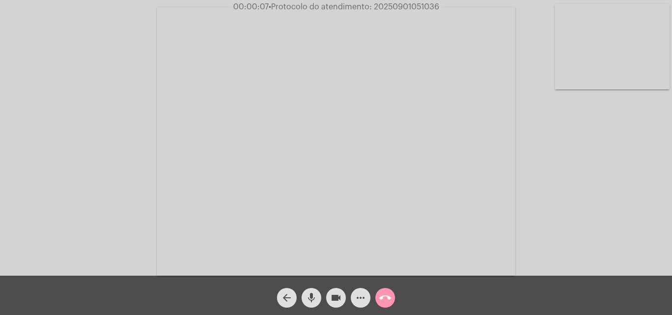
click at [314, 291] on span "mic" at bounding box center [312, 298] width 12 height 20
click at [236, 171] on video at bounding box center [336, 141] width 358 height 269
click at [207, 137] on video at bounding box center [170, 140] width 321 height 241
click at [312, 291] on span "mic_off" at bounding box center [312, 298] width 12 height 20
click at [314, 297] on mat-icon "mic" at bounding box center [312, 298] width 12 height 12
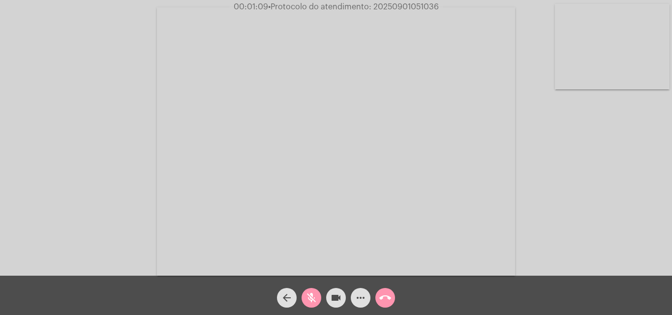
click at [313, 296] on mat-icon "mic_off" at bounding box center [312, 298] width 12 height 12
click at [360, 295] on mat-icon "more_horiz" at bounding box center [361, 298] width 12 height 12
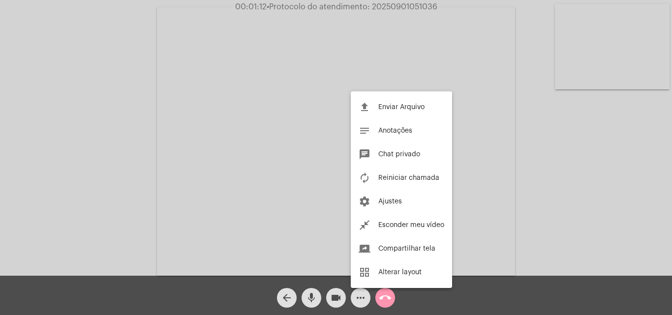
click at [131, 135] on div at bounding box center [336, 157] width 672 height 315
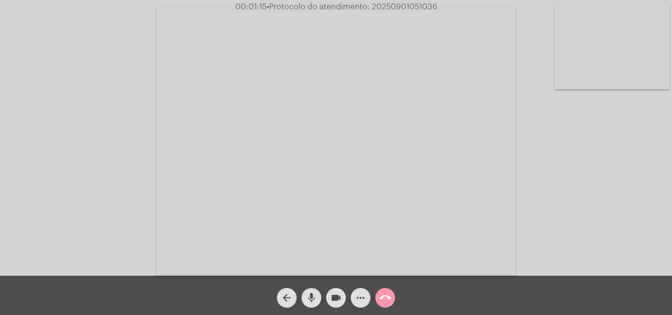
click at [314, 295] on mat-icon "mic" at bounding box center [312, 298] width 12 height 12
click at [314, 295] on mat-icon "mic_off" at bounding box center [312, 298] width 12 height 12
click at [314, 291] on span "mic" at bounding box center [312, 298] width 12 height 20
click at [314, 295] on mat-icon "mic_off" at bounding box center [312, 298] width 12 height 12
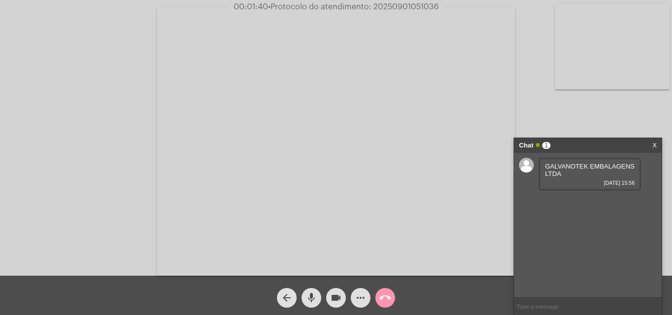
drag, startPoint x: 546, startPoint y: 169, endPoint x: 604, endPoint y: 176, distance: 58.1
click at [610, 178] on div "GALVANOTEK EMBALAGENS LTDA 01/09/2025 15:56" at bounding box center [590, 174] width 102 height 33
click at [609, 168] on div "GALVANOTEK EMBALAGENS LTDA 01/09/2025 15:56" at bounding box center [590, 174] width 102 height 33
drag, startPoint x: 543, startPoint y: 165, endPoint x: 607, endPoint y: 173, distance: 63.9
click at [607, 173] on div "GALVANOTEK EMBALAGENS LTDA 01/09/2025 15:56" at bounding box center [590, 174] width 102 height 33
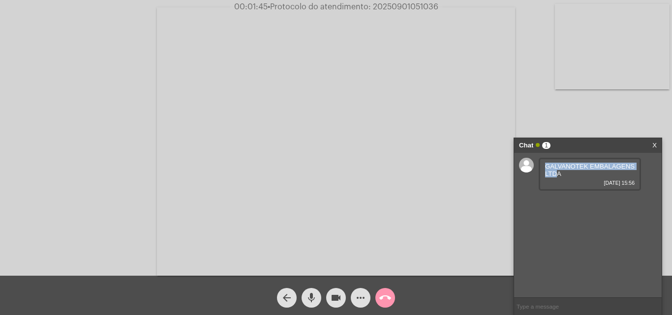
copy span "GALVANOTEK EMBALAGENS LTD"
click at [537, 91] on div "Acessando Câmera e Microfone..." at bounding box center [336, 140] width 670 height 276
click at [313, 293] on mat-icon "mic" at bounding box center [312, 298] width 12 height 12
click at [308, 296] on mat-icon "mic_off" at bounding box center [312, 298] width 12 height 12
drag, startPoint x: 548, startPoint y: 201, endPoint x: 598, endPoint y: 203, distance: 50.7
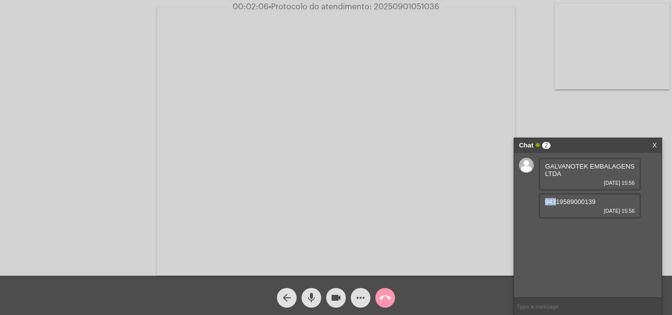
click at [598, 203] on div "94319589000139 01/09/2025 15:56" at bounding box center [590, 206] width 102 height 26
copy span "943"
click at [312, 290] on span "mic" at bounding box center [312, 298] width 12 height 20
click at [315, 290] on span "mic_off" at bounding box center [312, 298] width 12 height 20
click at [314, 298] on mat-icon "mic" at bounding box center [312, 298] width 12 height 12
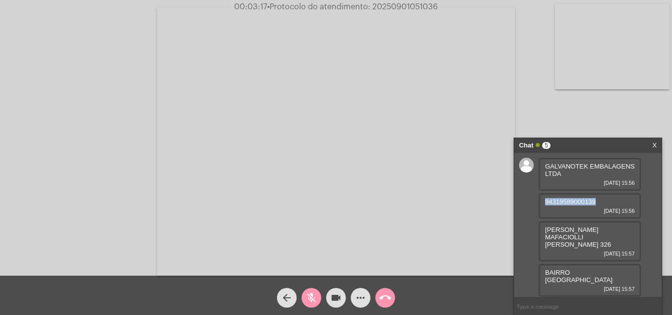
click at [313, 296] on mat-icon "mic_off" at bounding box center [312, 298] width 12 height 12
click at [308, 292] on span "mic" at bounding box center [312, 298] width 12 height 20
click at [313, 299] on mat-icon "mic_off" at bounding box center [312, 298] width 12 height 12
drag, startPoint x: 545, startPoint y: 213, endPoint x: 550, endPoint y: 212, distance: 5.5
click at [550, 221] on div "LEONILDA MAFACIOLLI BALDASSO 326 01/09/2025 15:57" at bounding box center [590, 241] width 102 height 40
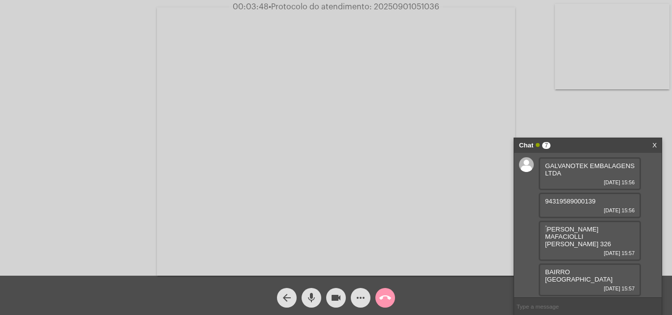
scroll to position [76, 0]
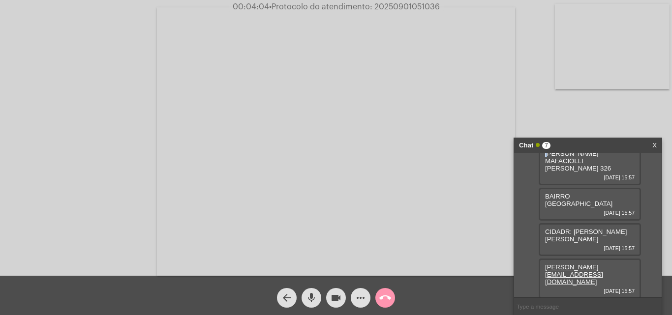
drag, startPoint x: 562, startPoint y: 277, endPoint x: 573, endPoint y: 278, distance: 11.4
click at [588, 302] on div "54 3461 9500 01/09/2025 15:58" at bounding box center [590, 315] width 102 height 26
copy span "L"
click at [559, 310] on input "text" at bounding box center [588, 306] width 148 height 17
drag, startPoint x: 558, startPoint y: 254, endPoint x: 575, endPoint y: 248, distance: 18.2
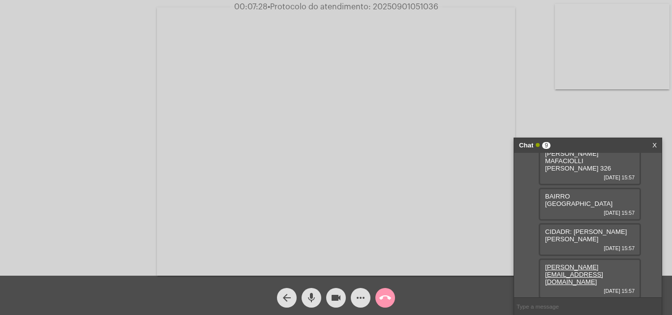
click at [578, 253] on div "GALVANOTEK EMBALAGENS LTDA 01/09/2025 15:56 94319589000139 01/09/2025 15:56 LEO…" at bounding box center [588, 225] width 148 height 145
drag, startPoint x: 565, startPoint y: 250, endPoint x: 591, endPoint y: 254, distance: 26.5
drag, startPoint x: 545, startPoint y: 223, endPoint x: 586, endPoint y: 224, distance: 40.9
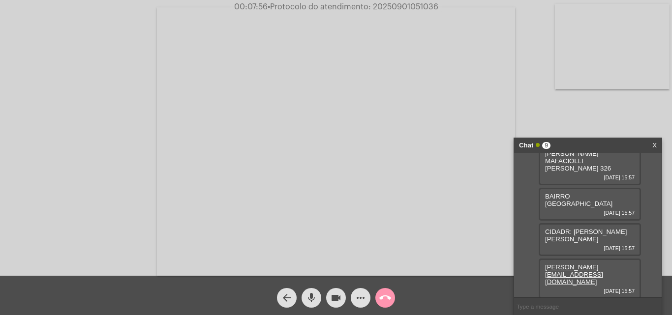
click at [585, 302] on div "54 3461 9500 01/09/2025 15:58" at bounding box center [590, 315] width 102 height 26
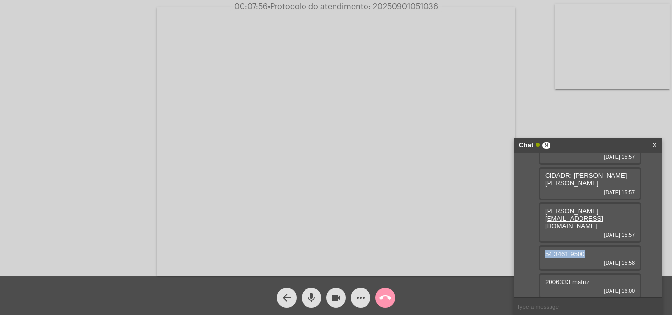
copy span "54 3461 9500"
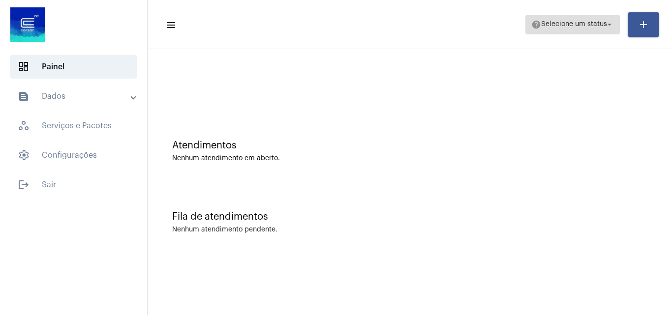
click at [565, 20] on span "help Selecione um status arrow_drop_down" at bounding box center [573, 24] width 83 height 18
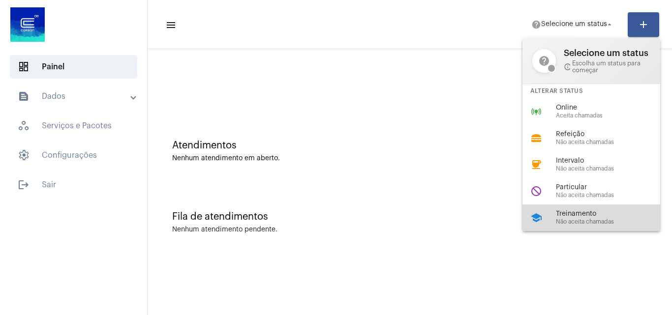
click at [573, 213] on span "Treinamento" at bounding box center [612, 214] width 112 height 7
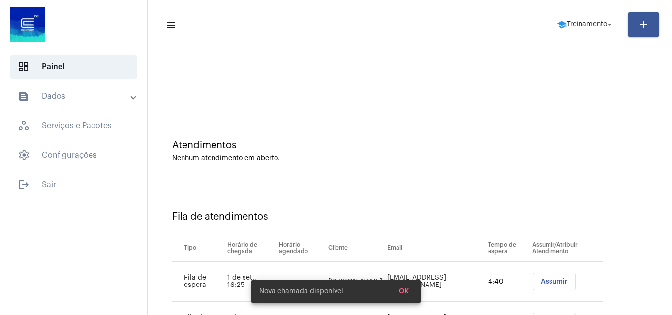
scroll to position [53, 0]
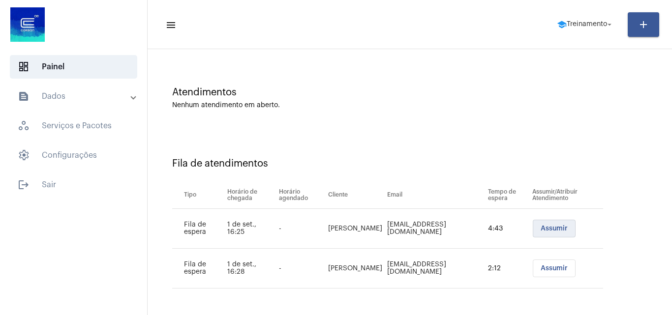
click at [551, 226] on span "Assumir" at bounding box center [554, 228] width 27 height 7
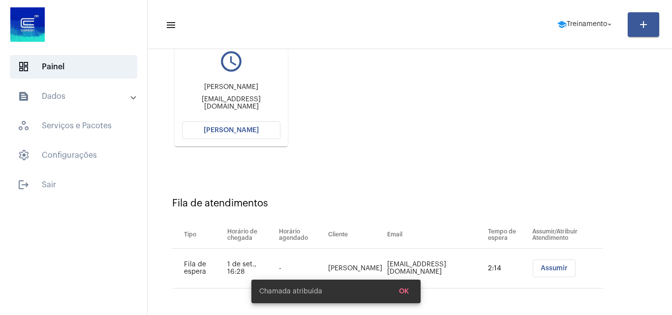
scroll to position [41, 0]
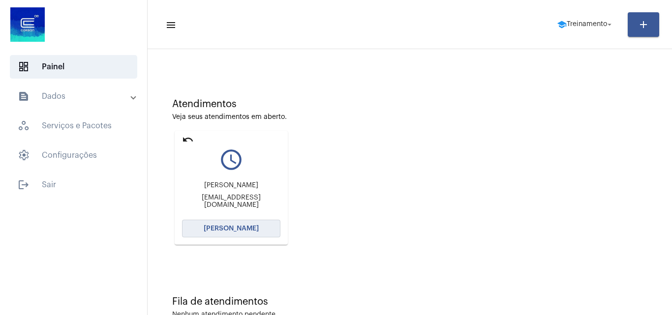
click at [245, 230] on span "[PERSON_NAME]" at bounding box center [231, 228] width 55 height 7
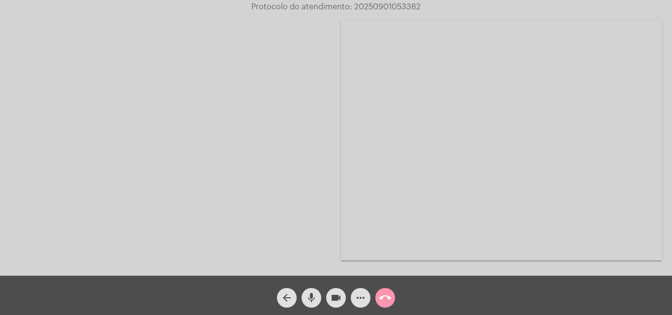
click at [325, 300] on div "videocam" at bounding box center [336, 295] width 25 height 25
click at [314, 293] on mat-icon "mic" at bounding box center [312, 298] width 12 height 12
click at [332, 293] on mat-icon "videocam_off" at bounding box center [336, 298] width 12 height 12
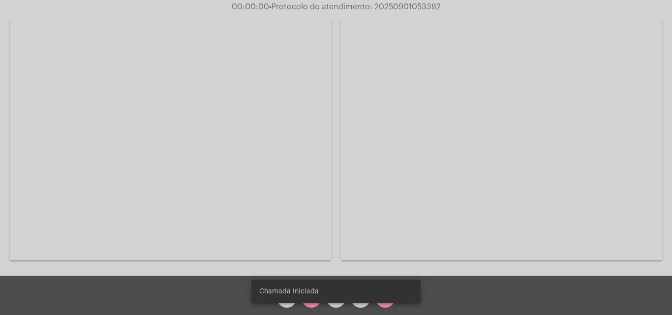
click at [313, 295] on span "Chamada Iniciada" at bounding box center [289, 292] width 60 height 10
click at [312, 302] on snack-bar-container "Chamada Iniciada" at bounding box center [336, 292] width 169 height 24
click at [310, 305] on div "Chamada Iniciada" at bounding box center [336, 291] width 193 height 47
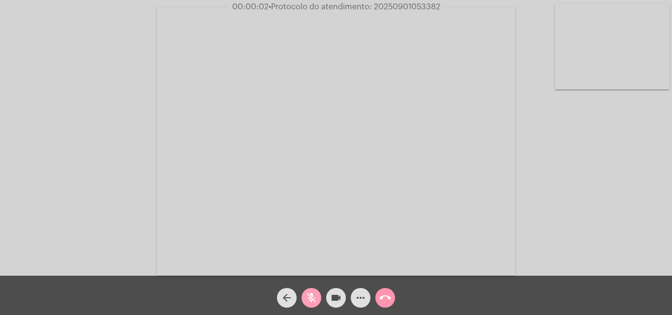
click at [317, 294] on mat-icon "mic_off" at bounding box center [312, 298] width 12 height 12
click at [315, 295] on mat-icon "mic" at bounding box center [312, 298] width 12 height 12
click at [313, 293] on mat-icon "mic_off" at bounding box center [312, 298] width 12 height 12
click at [313, 296] on mat-icon "mic" at bounding box center [312, 298] width 12 height 12
click at [335, 296] on mat-icon "videocam" at bounding box center [336, 298] width 12 height 12
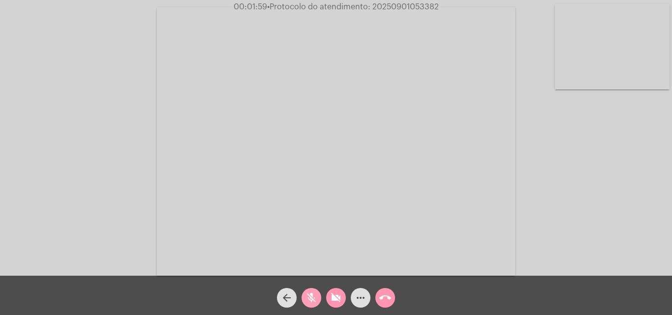
click at [317, 295] on mat-icon "mic_off" at bounding box center [312, 298] width 12 height 12
click at [335, 296] on mat-icon "videocam_off" at bounding box center [336, 298] width 12 height 12
click at [305, 297] on button "mic" at bounding box center [312, 298] width 20 height 20
click at [337, 291] on span "videocam" at bounding box center [336, 298] width 12 height 20
click at [335, 297] on mat-icon "videocam_off" at bounding box center [336, 298] width 12 height 12
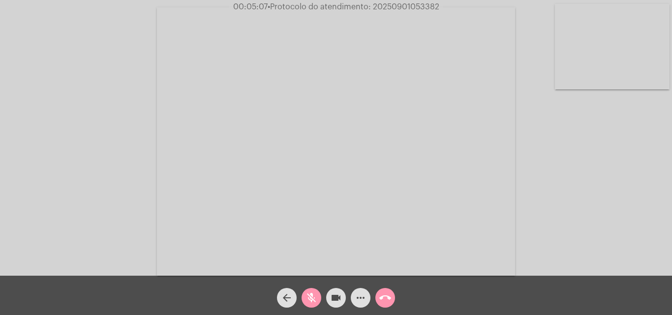
click at [311, 300] on mat-icon "mic_off" at bounding box center [312, 298] width 12 height 12
click at [308, 299] on mat-icon "mic" at bounding box center [312, 298] width 12 height 12
click at [334, 298] on mat-icon "videocam" at bounding box center [336, 298] width 12 height 12
click at [309, 295] on mat-icon "mic_off" at bounding box center [312, 298] width 12 height 12
click at [333, 297] on mat-icon "videocam_off" at bounding box center [336, 298] width 12 height 12
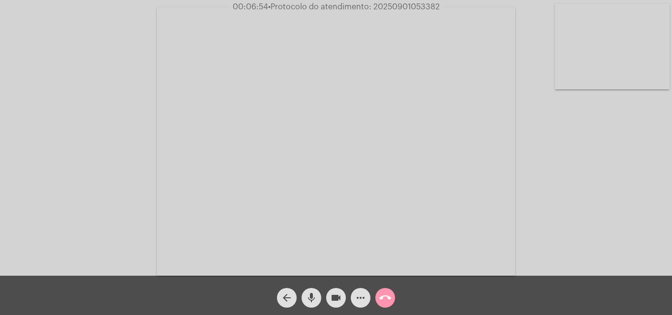
click at [315, 296] on mat-icon "mic" at bounding box center [312, 298] width 12 height 12
click at [334, 297] on mat-icon "videocam" at bounding box center [336, 298] width 12 height 12
click at [309, 292] on mat-icon "mic_off" at bounding box center [312, 298] width 12 height 12
click at [315, 297] on mat-icon "mic" at bounding box center [312, 298] width 12 height 12
click at [314, 297] on mat-icon "mic_off" at bounding box center [312, 298] width 12 height 12
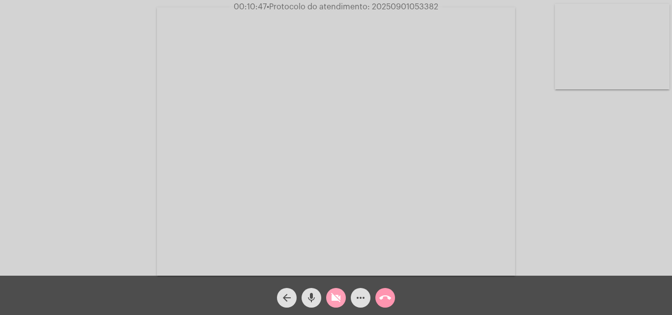
drag, startPoint x: 336, startPoint y: 299, endPoint x: 340, endPoint y: 287, distance: 12.9
click at [338, 298] on mat-icon "videocam_off" at bounding box center [336, 298] width 12 height 12
click at [313, 293] on mat-icon "mic" at bounding box center [312, 298] width 12 height 12
click at [337, 297] on mat-icon "videocam" at bounding box center [336, 298] width 12 height 12
click at [315, 295] on mat-icon "mic_off" at bounding box center [312, 298] width 12 height 12
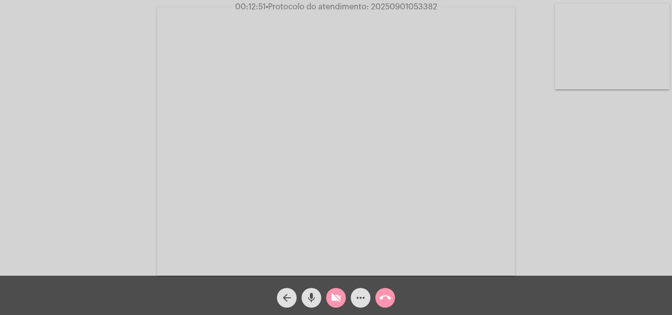
click at [340, 299] on mat-icon "videocam_off" at bounding box center [336, 298] width 12 height 12
click at [356, 297] on mat-icon "more_horiz" at bounding box center [361, 298] width 12 height 12
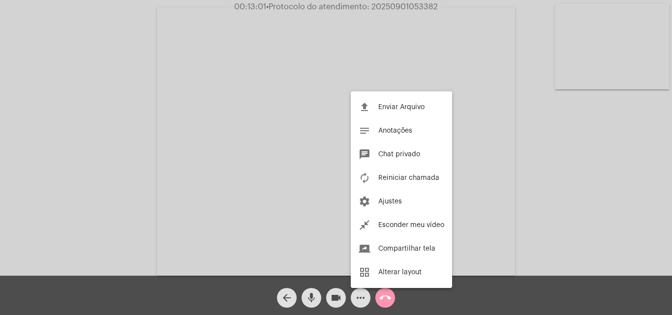
click at [196, 210] on div at bounding box center [336, 157] width 672 height 315
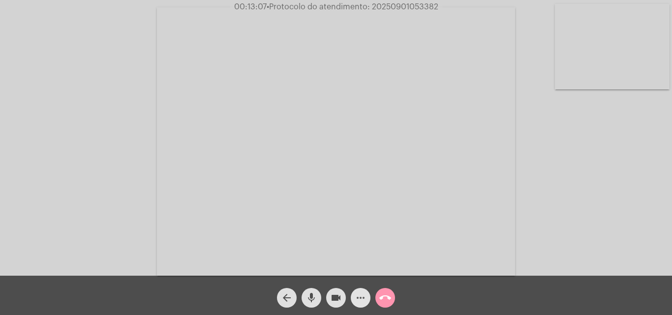
click at [358, 298] on mat-icon "more_horiz" at bounding box center [361, 298] width 12 height 12
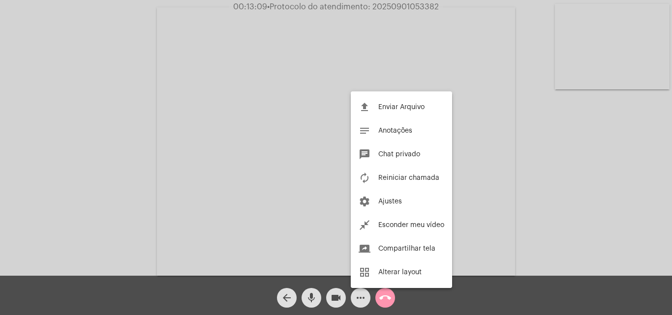
click at [142, 140] on div at bounding box center [336, 157] width 672 height 315
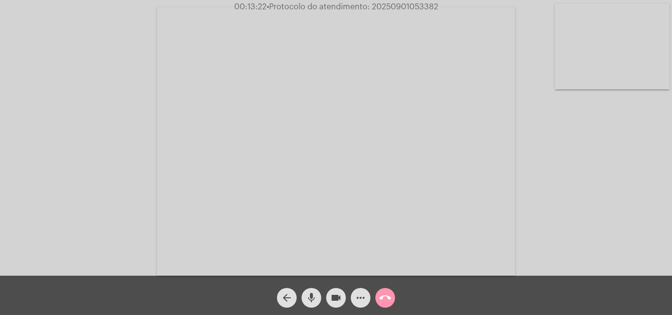
click at [313, 303] on mat-icon "mic" at bounding box center [312, 298] width 12 height 12
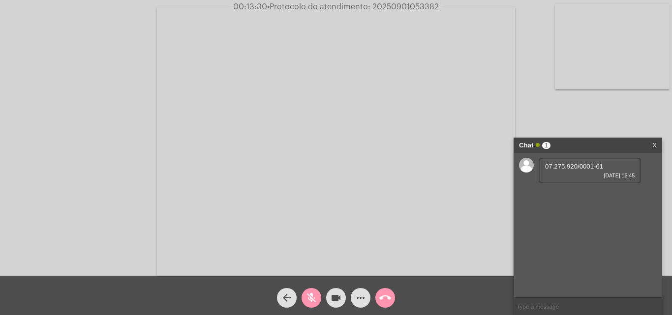
click at [565, 168] on span "07.275.920/0001-61" at bounding box center [574, 166] width 58 height 7
copy span "07.275.920/0001-61"
click at [311, 300] on mat-icon "mic_off" at bounding box center [312, 298] width 12 height 12
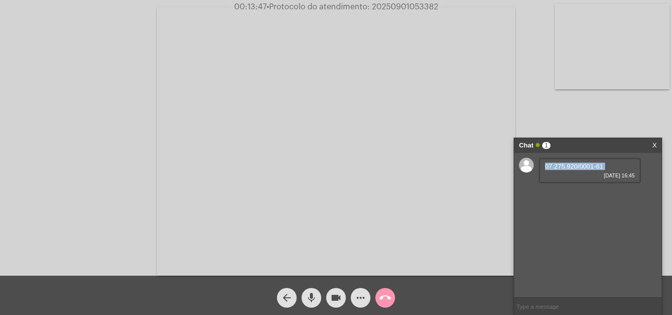
click at [312, 295] on mat-icon "mic" at bounding box center [312, 298] width 12 height 12
click at [311, 297] on mat-icon "mic_off" at bounding box center [312, 298] width 12 height 12
click at [309, 295] on mat-icon "mic" at bounding box center [312, 298] width 12 height 12
click at [333, 297] on mat-icon "videocam" at bounding box center [336, 298] width 12 height 12
click at [484, 113] on video at bounding box center [336, 141] width 358 height 269
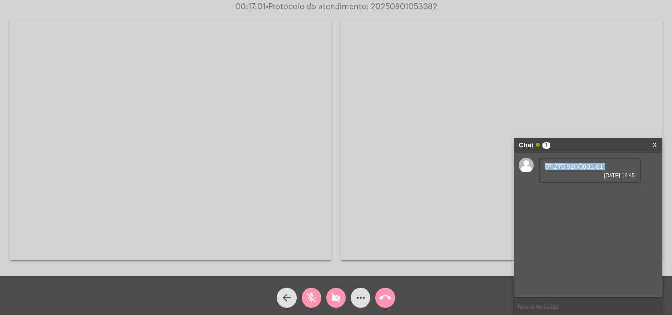
click at [258, 167] on video at bounding box center [170, 140] width 321 height 241
click at [309, 296] on mat-icon "mic_off" at bounding box center [312, 298] width 12 height 12
click at [309, 300] on mat-icon "mic" at bounding box center [312, 298] width 12 height 12
